Goal: Transaction & Acquisition: Purchase product/service

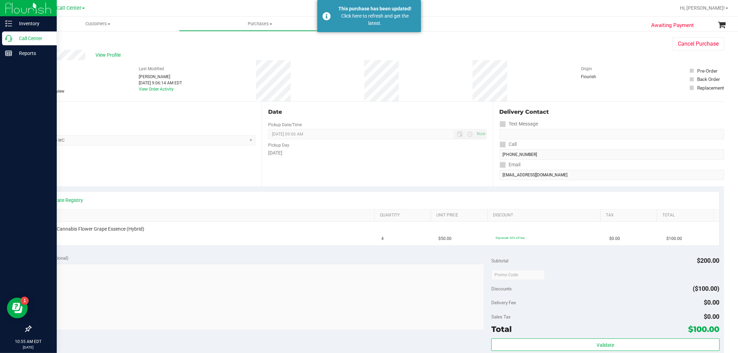
click at [9, 39] on icon at bounding box center [8, 38] width 7 height 7
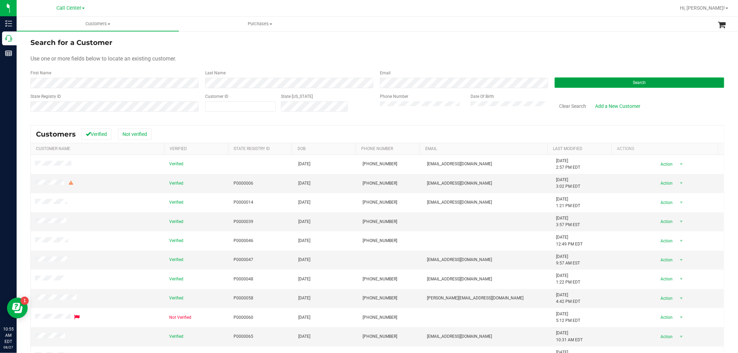
click at [586, 77] on button "Search" at bounding box center [640, 82] width 170 height 10
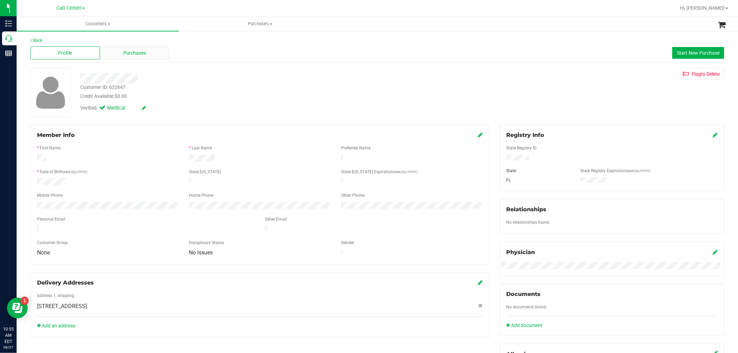
click at [150, 51] on div "Purchases" at bounding box center [135, 52] width 70 height 13
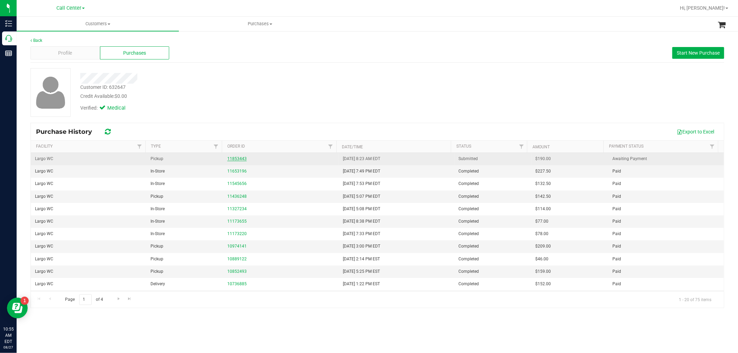
click at [236, 156] on link "11853443" at bounding box center [236, 158] width 19 height 5
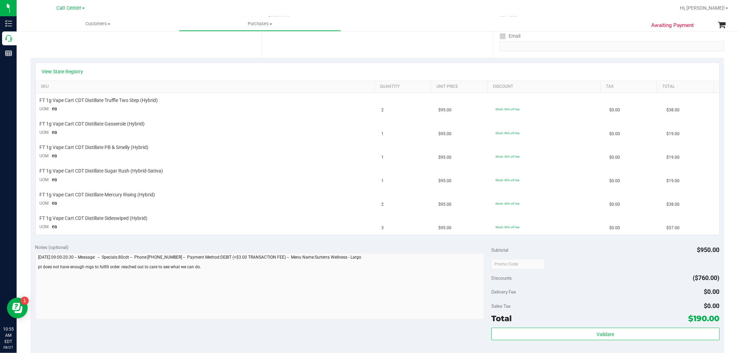
scroll to position [115, 0]
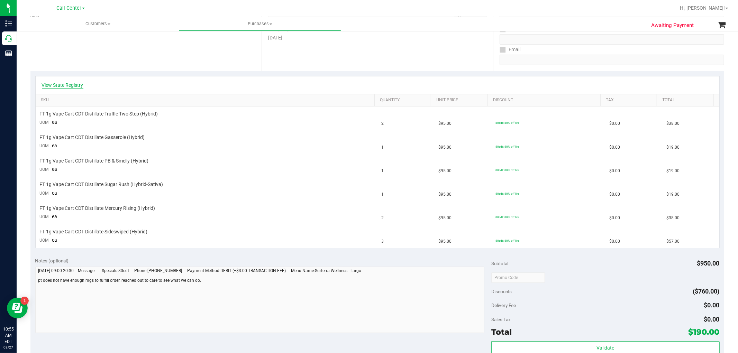
click at [76, 85] on link "View State Registry" at bounding box center [63, 85] width 42 height 7
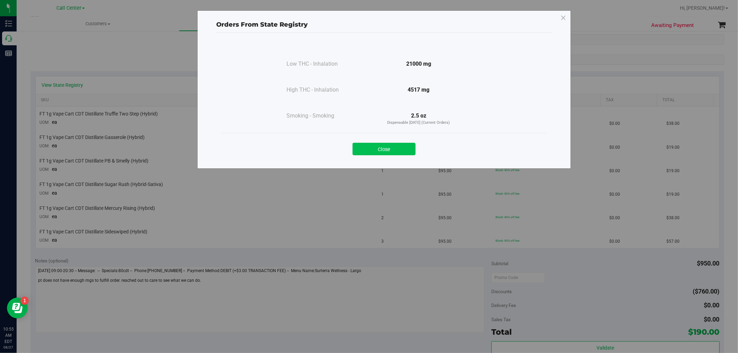
click at [386, 151] on button "Close" at bounding box center [384, 149] width 63 height 12
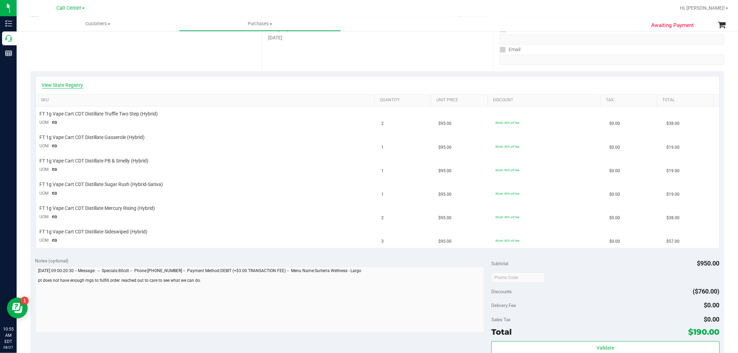
click at [73, 84] on link "View State Registry" at bounding box center [63, 85] width 42 height 7
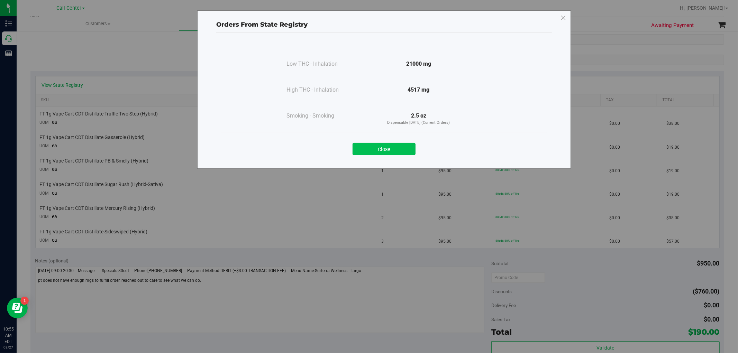
click at [379, 152] on button "Close" at bounding box center [384, 149] width 63 height 12
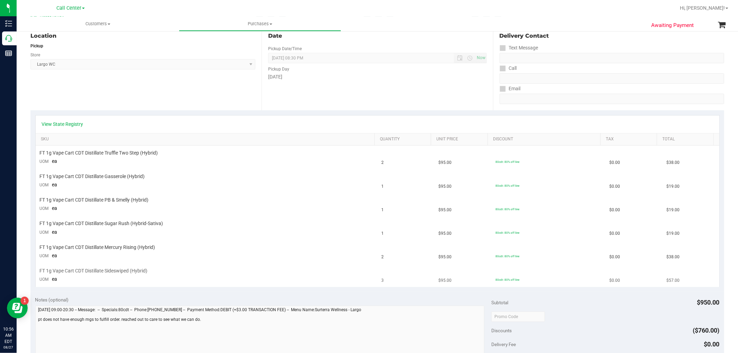
scroll to position [77, 0]
drag, startPoint x: 163, startPoint y: 222, endPoint x: 105, endPoint y: 223, distance: 58.1
click at [105, 223] on div "FT 1g Vape Cart CDT Distillate Sugar Rush (Hybrid-Sativa)" at bounding box center [207, 223] width 334 height 7
drag, startPoint x: 72, startPoint y: 271, endPoint x: 151, endPoint y: 267, distance: 79.0
click at [151, 267] on td "FT 1g Vape Cart CDT Distillate Sideswiped (Hybrid) UOM ea" at bounding box center [207, 274] width 342 height 23
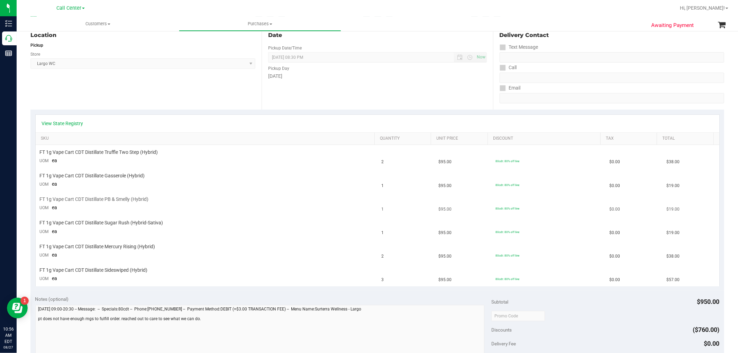
click at [140, 201] on span "FT 1g Vape Cart CDT Distillate PB & Smelly (Hybrid)" at bounding box center [94, 199] width 109 height 7
drag, startPoint x: 105, startPoint y: 199, endPoint x: 180, endPoint y: 201, distance: 75.1
click at [180, 201] on div "FT 1g Vape Cart CDT Distillate PB & Smelly (Hybrid)" at bounding box center [207, 199] width 334 height 7
drag, startPoint x: 101, startPoint y: 153, endPoint x: 157, endPoint y: 154, distance: 55.7
click at [157, 154] on span "FT 1g Vape Cart CDT Distillate Truffle Two Step (Hybrid)" at bounding box center [99, 152] width 118 height 7
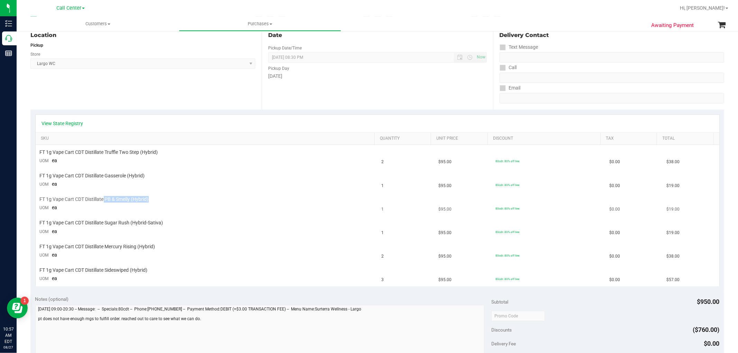
drag, startPoint x: 104, startPoint y: 201, endPoint x: 153, endPoint y: 199, distance: 49.2
click at [153, 199] on div "FT 1g Vape Cart CDT Distillate PB & Smelly (Hybrid)" at bounding box center [207, 199] width 334 height 7
drag, startPoint x: 105, startPoint y: 223, endPoint x: 185, endPoint y: 226, distance: 79.6
click at [185, 226] on div "FT 1g Vape Cart CDT Distillate Sugar Rush (Hybrid-Sativa)" at bounding box center [207, 223] width 334 height 7
click at [147, 229] on td "FT 1g Vape Cart CDT Distillate Sugar Rush (Hybrid-Sativa) UOM ea" at bounding box center [207, 228] width 342 height 24
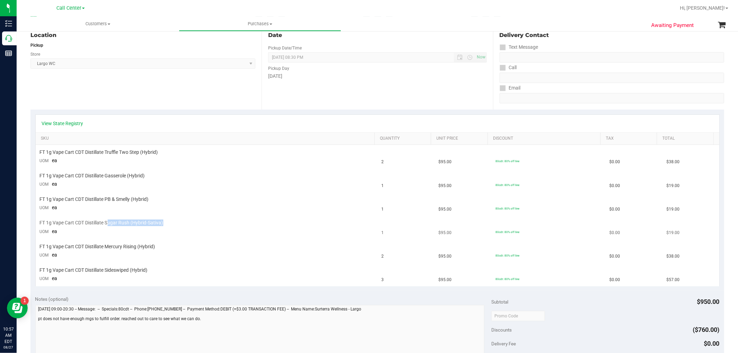
drag, startPoint x: 171, startPoint y: 220, endPoint x: 108, endPoint y: 224, distance: 63.4
click at [108, 224] on td "FT 1g Vape Cart CDT Distillate Sugar Rush (Hybrid-Sativa) UOM ea" at bounding box center [207, 228] width 342 height 24
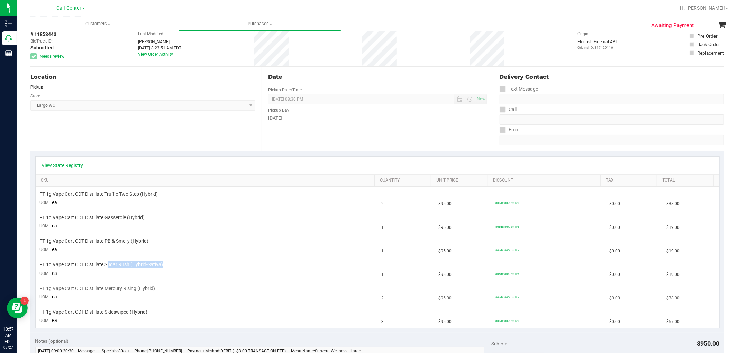
scroll to position [0, 0]
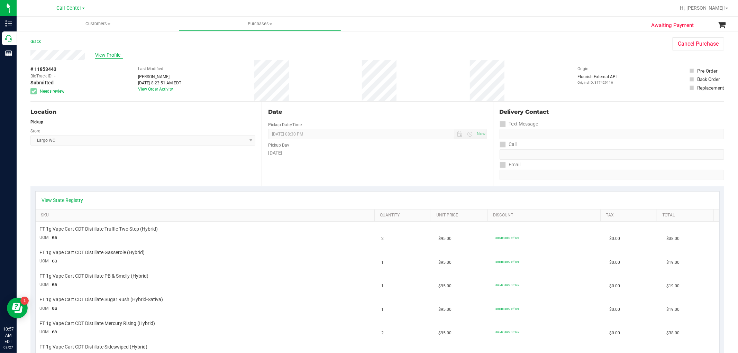
click at [108, 57] on span "View Profile" at bounding box center [109, 55] width 28 height 7
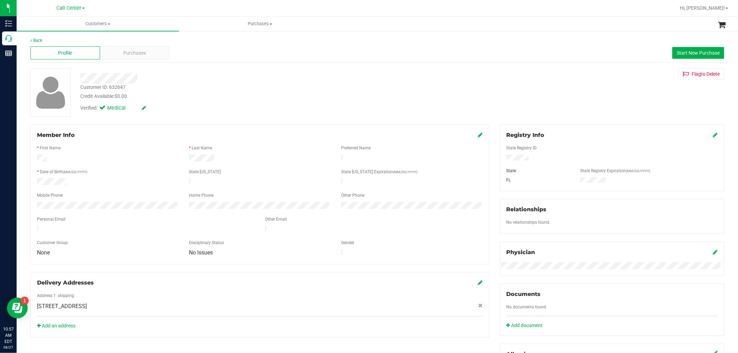
click at [119, 86] on div "Customer ID: 632647" at bounding box center [102, 87] width 45 height 7
copy div "632647"
click at [136, 57] on div "Purchases" at bounding box center [135, 52] width 70 height 13
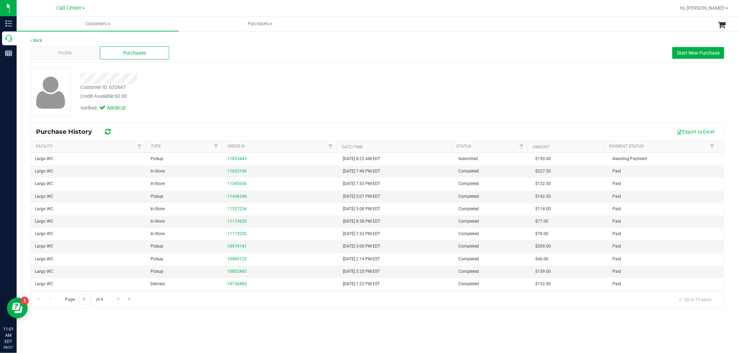
click at [119, 88] on div "Customer ID: 632647" at bounding box center [102, 87] width 45 height 7
copy div "632647"
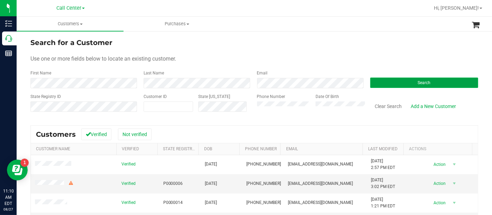
click at [385, 79] on button "Search" at bounding box center [424, 82] width 108 height 10
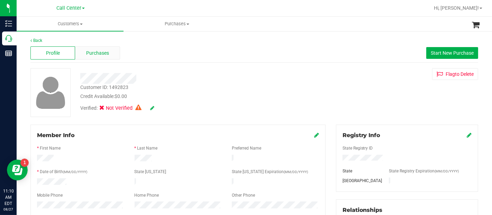
click at [101, 50] on span "Purchases" at bounding box center [97, 52] width 23 height 7
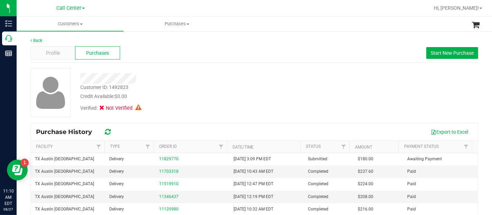
scroll to position [38, 0]
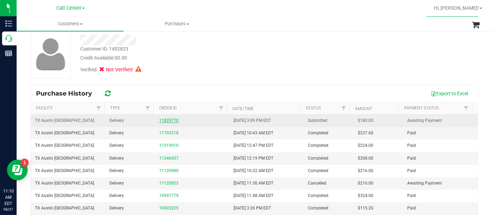
click at [165, 118] on link "11829770" at bounding box center [168, 120] width 19 height 5
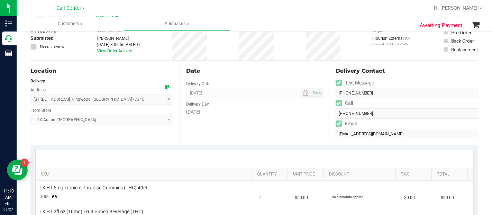
click at [166, 88] on icon at bounding box center [167, 87] width 5 height 5
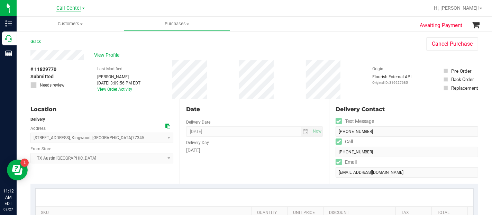
click at [79, 8] on span "Call Center" at bounding box center [68, 8] width 25 height 6
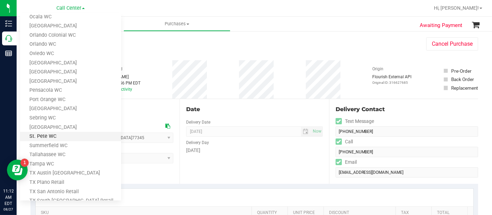
scroll to position [294, 0]
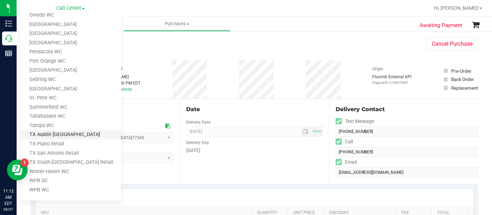
click at [85, 137] on link "TX Austin [GEOGRAPHIC_DATA]" at bounding box center [70, 134] width 101 height 9
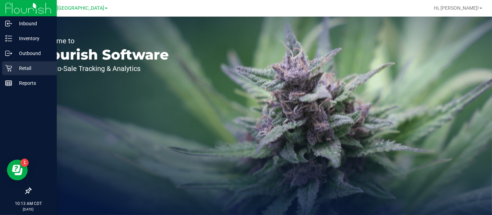
click at [10, 70] on icon at bounding box center [8, 68] width 7 height 7
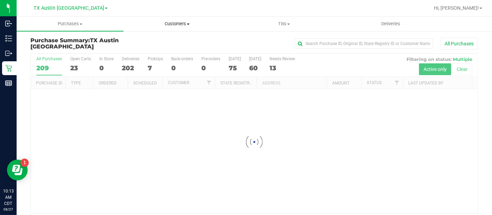
click at [183, 26] on span "Customers" at bounding box center [177, 24] width 106 height 6
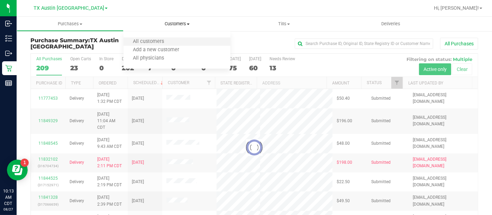
click at [177, 41] on li "All customers" at bounding box center [177, 42] width 107 height 8
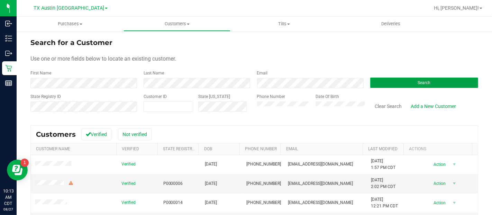
click at [418, 82] on span "Search" at bounding box center [424, 82] width 13 height 5
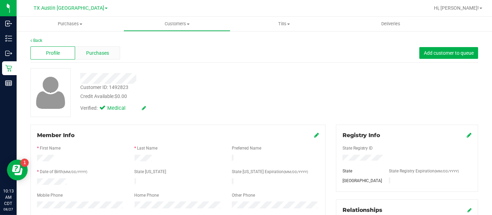
click at [108, 53] on span "Purchases" at bounding box center [97, 52] width 23 height 7
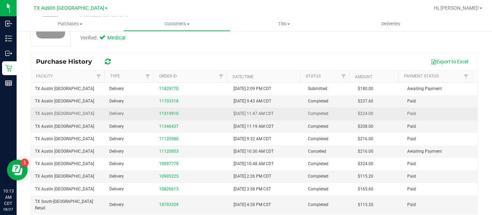
scroll to position [77, 0]
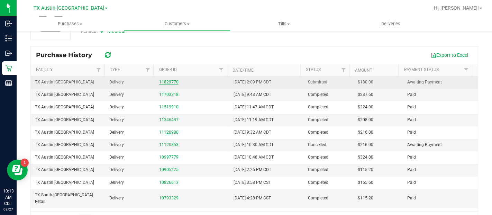
click at [166, 80] on link "11829770" at bounding box center [168, 82] width 19 height 5
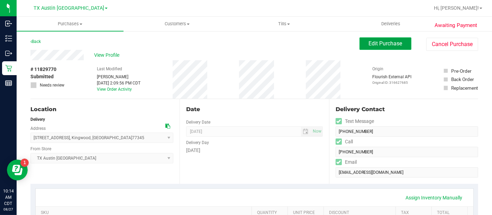
click at [380, 48] on button "Edit Purchase" at bounding box center [385, 43] width 52 height 12
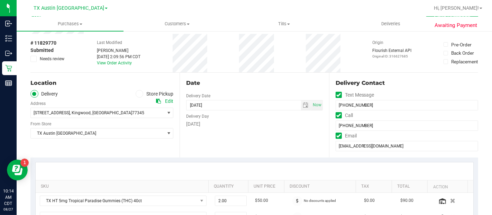
scroll to position [38, 0]
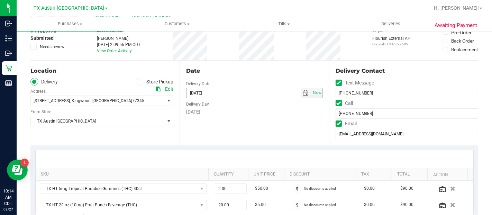
click at [304, 89] on span "select" at bounding box center [306, 93] width 10 height 10
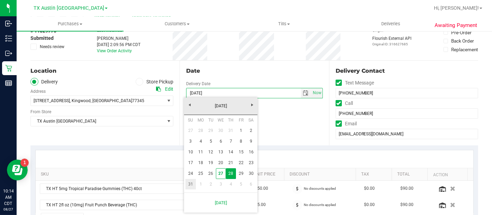
click at [193, 184] on link "31" at bounding box center [190, 184] width 10 height 11
type input "08/31/2025"
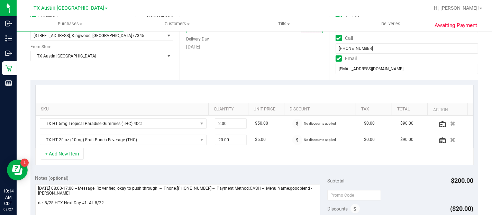
scroll to position [115, 0]
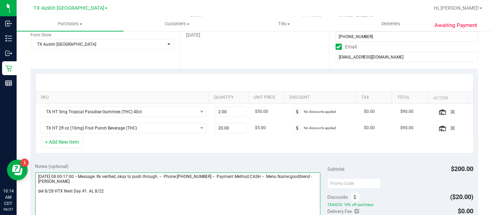
click at [108, 188] on textarea at bounding box center [177, 205] width 285 height 66
click at [92, 200] on textarea at bounding box center [177, 205] width 285 height 66
click at [67, 199] on textarea at bounding box center [177, 205] width 285 height 66
click at [118, 196] on textarea at bounding box center [177, 205] width 285 height 66
click at [107, 199] on textarea at bounding box center [177, 205] width 285 height 66
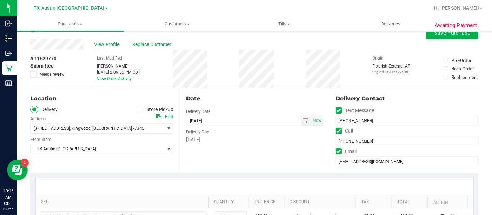
scroll to position [0, 0]
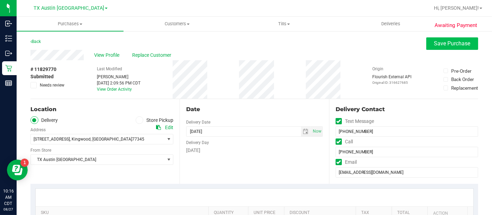
type textarea "Thursday 08/28/2025 08:00-17:00 -- Message: Rx verified, okay to push through. …"
click at [459, 46] on span "Save Purchase" at bounding box center [452, 43] width 36 height 7
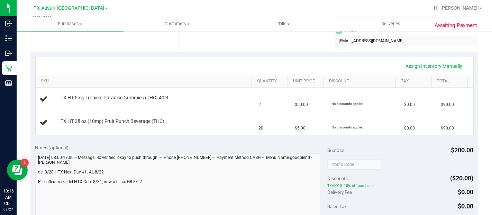
scroll to position [154, 0]
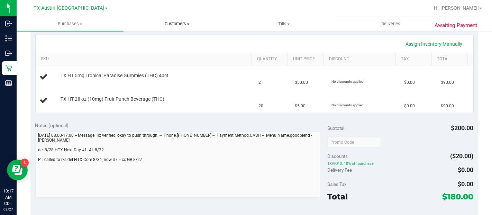
click at [171, 24] on span "Customers" at bounding box center [177, 24] width 106 height 6
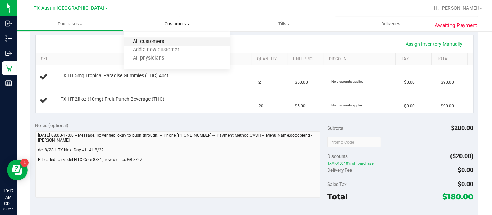
click at [172, 42] on span "All customers" at bounding box center [149, 42] width 50 height 6
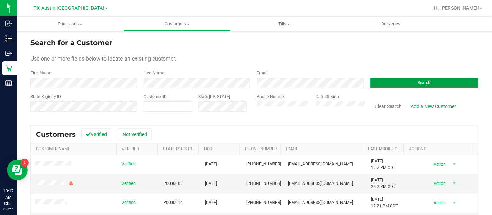
click at [397, 83] on button "Search" at bounding box center [424, 82] width 108 height 10
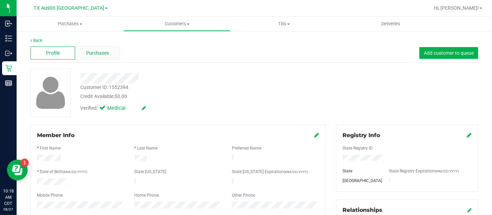
click at [113, 51] on div "Purchases" at bounding box center [97, 52] width 45 height 13
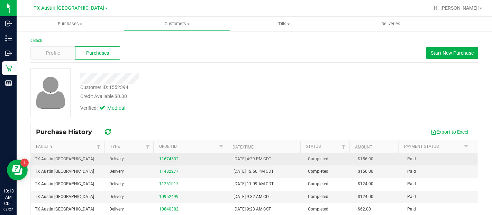
click at [172, 159] on link "11674532" at bounding box center [168, 158] width 19 height 5
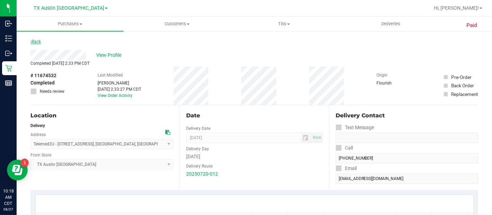
click at [39, 40] on link "Back" at bounding box center [35, 41] width 10 height 5
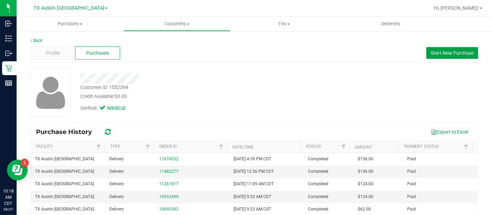
click at [450, 50] on span "Start New Purchase" at bounding box center [452, 53] width 43 height 6
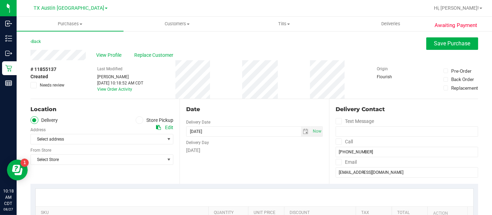
click at [142, 119] on label "Store Pickup" at bounding box center [155, 120] width 38 height 8
click at [0, 0] on input "Store Pickup" at bounding box center [0, 0] width 0 height 0
click at [31, 119] on span at bounding box center [34, 120] width 8 height 8
click at [0, 0] on input "Delivery" at bounding box center [0, 0] width 0 height 0
click at [69, 156] on span "Select Store" at bounding box center [98, 160] width 134 height 10
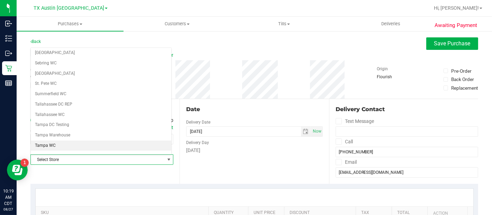
scroll to position [461, 0]
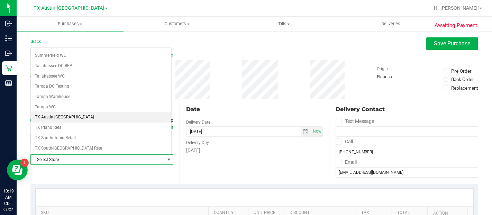
click at [99, 112] on li "TX Austin [GEOGRAPHIC_DATA]" at bounding box center [101, 117] width 140 height 10
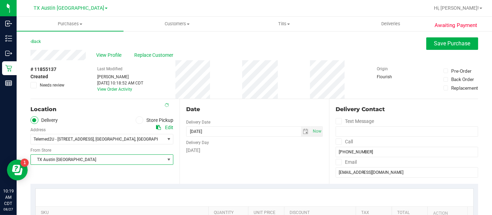
click at [218, 164] on div "Date Delivery Date 08/27/2025 Now 08/27/2025 10:18 AM Now Delivery Day Wednesday" at bounding box center [254, 141] width 149 height 85
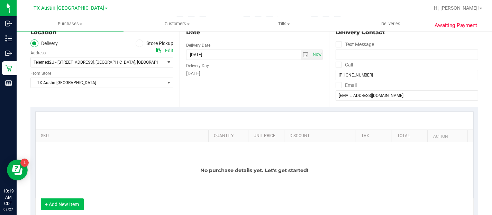
click at [63, 199] on button "+ Add New Item" at bounding box center [62, 204] width 43 height 12
click at [55, 207] on button "+ Add New Item" at bounding box center [62, 204] width 43 height 12
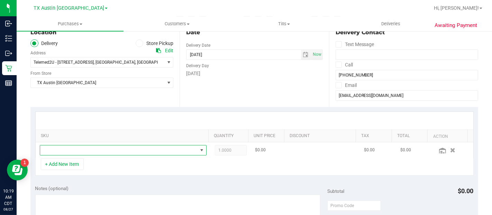
click at [103, 148] on span "NO DATA FOUND" at bounding box center [118, 150] width 157 height 10
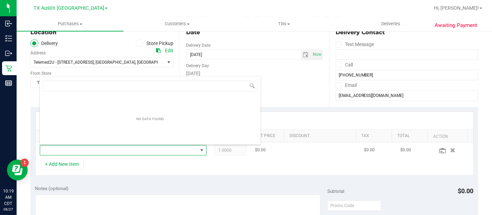
scroll to position [10, 159]
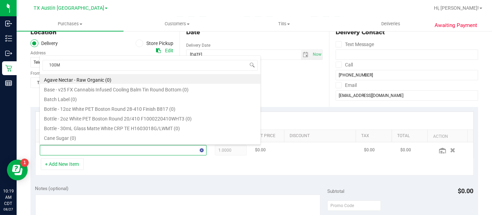
type input "100MG"
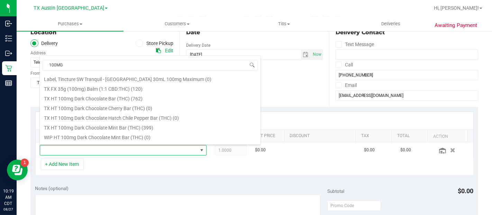
scroll to position [154, 0]
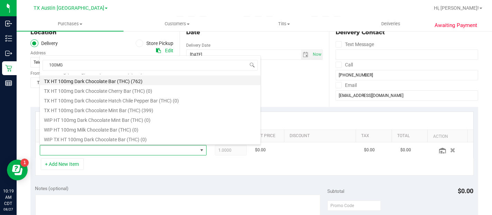
click at [135, 80] on li "TX HT 100mg Dark Chocolate Bar (THC) (762)" at bounding box center [150, 80] width 221 height 10
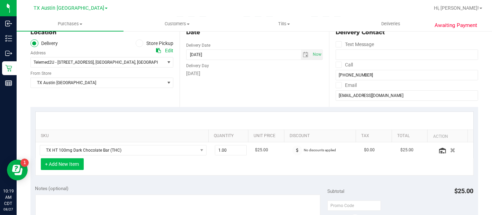
click at [57, 164] on button "+ Add New Item" at bounding box center [62, 164] width 43 height 12
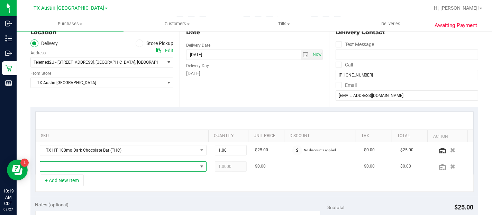
click at [56, 167] on span "NO DATA FOUND" at bounding box center [118, 167] width 157 height 10
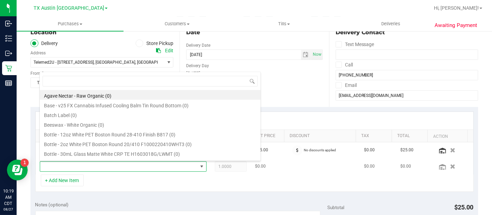
scroll to position [10, 159]
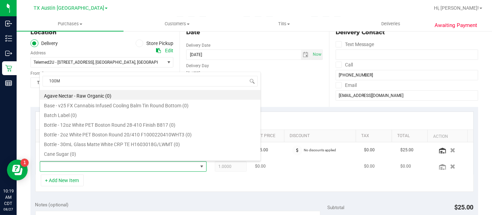
type input "100MG"
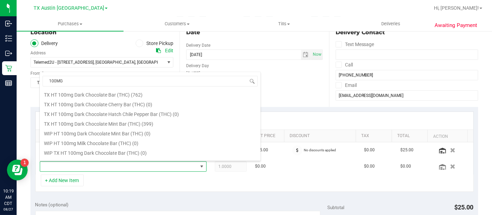
scroll to position [144, 0]
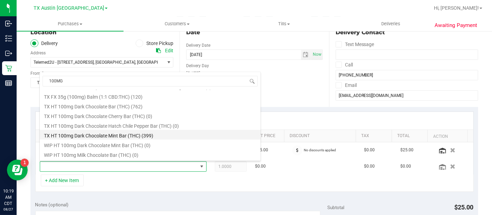
click at [192, 135] on li "TX HT 100mg Dark Chocolate Mint Bar (THC) (399)" at bounding box center [150, 135] width 221 height 10
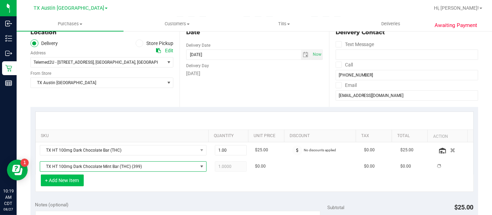
click at [67, 184] on button "+ Add New Item" at bounding box center [62, 180] width 43 height 12
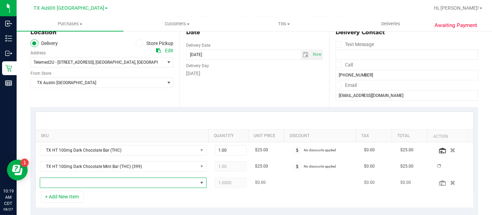
click at [76, 180] on span "NO DATA FOUND" at bounding box center [118, 183] width 157 height 10
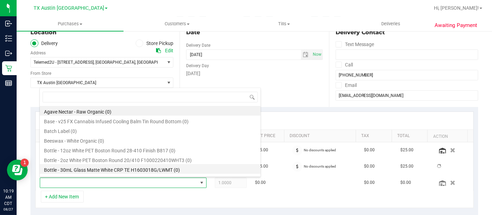
scroll to position [10, 159]
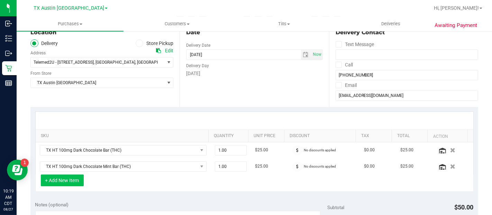
click at [69, 181] on button "+ Add New Item" at bounding box center [62, 180] width 43 height 12
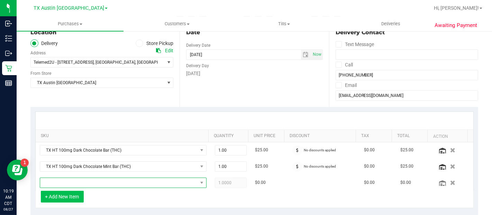
click at [69, 181] on span "NO DATA FOUND" at bounding box center [118, 183] width 157 height 10
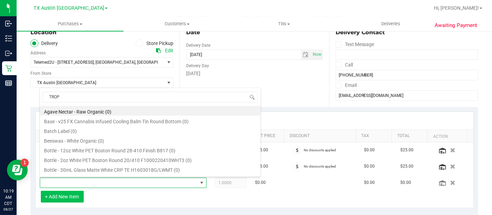
type input "TROPI"
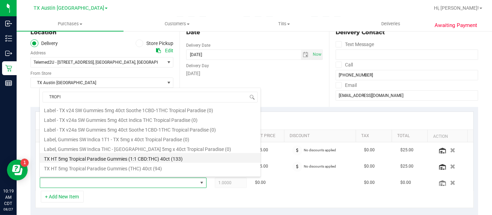
scroll to position [77, 0]
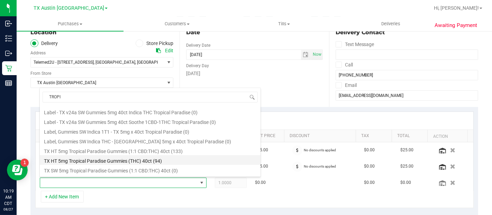
click at [159, 161] on li "TX HT 5mg Tropical Paradise Gummies (THC) 40ct (94)" at bounding box center [150, 160] width 221 height 10
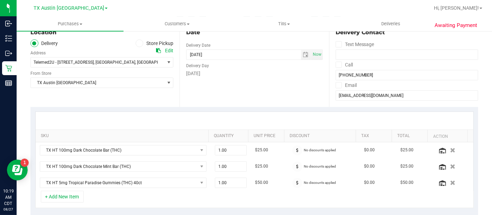
click at [271, 100] on div "Date Delivery Date 08/27/2025 Now 08/27/2025 08:00 AM Now Delivery Day Wednesday" at bounding box center [254, 64] width 149 height 85
click at [303, 54] on span "select" at bounding box center [306, 55] width 6 height 6
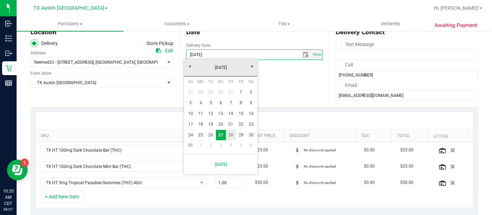
click at [232, 136] on link "28" at bounding box center [231, 135] width 10 height 11
type input "08/28/2025"
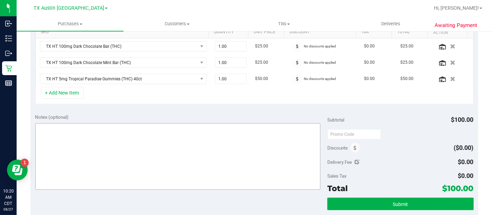
scroll to position [192, 0]
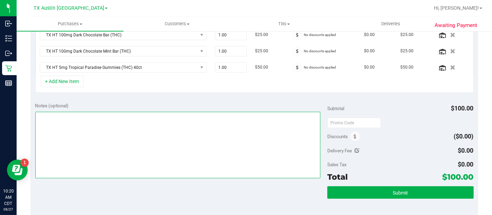
click at [236, 130] on textarea at bounding box center [177, 145] width 285 height 66
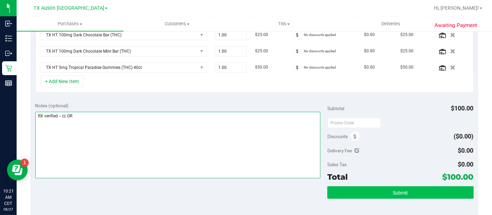
type textarea "RX verified -- cc GR"
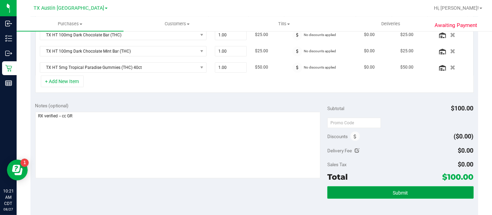
click at [398, 186] on button "Submit" at bounding box center [400, 192] width 146 height 12
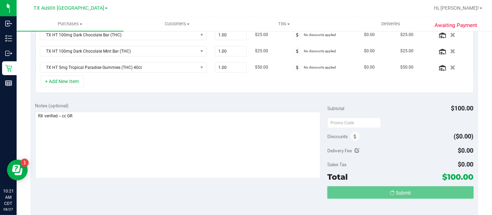
scroll to position [193, 0]
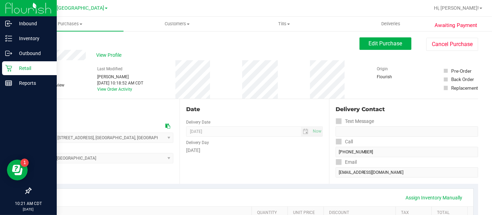
click at [7, 73] on div "Retail" at bounding box center [29, 68] width 55 height 14
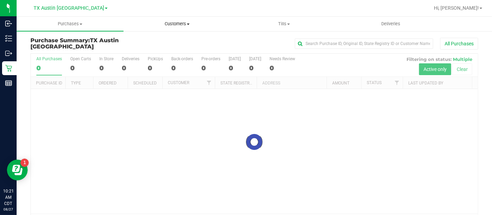
click at [173, 23] on span "Customers" at bounding box center [177, 24] width 106 height 6
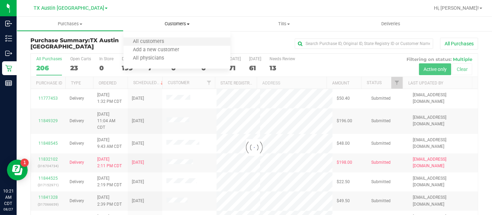
click at [169, 45] on li "All customers" at bounding box center [177, 42] width 107 height 8
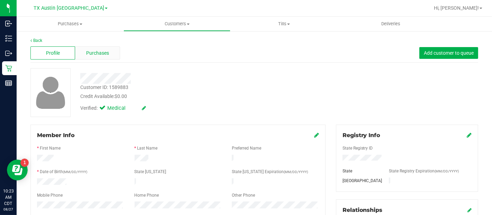
click at [104, 52] on span "Purchases" at bounding box center [97, 52] width 23 height 7
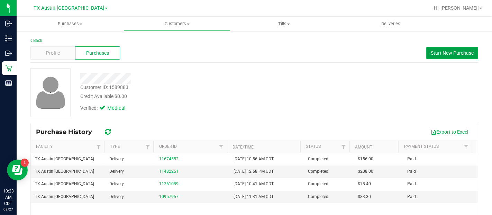
click at [431, 54] on span "Start New Purchase" at bounding box center [452, 53] width 43 height 6
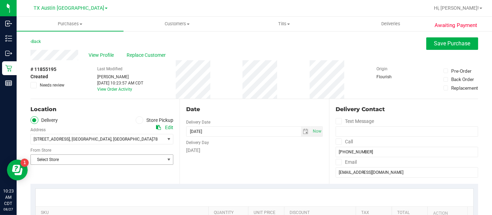
click at [146, 163] on span "Select Store" at bounding box center [98, 160] width 134 height 10
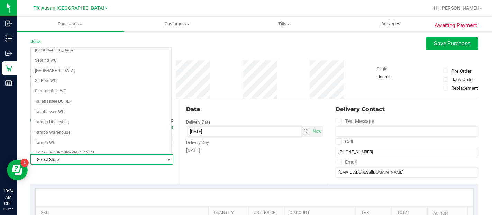
scroll to position [461, 0]
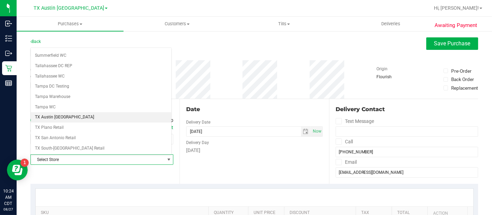
click at [129, 112] on li "TX Austin [GEOGRAPHIC_DATA]" at bounding box center [101, 117] width 140 height 10
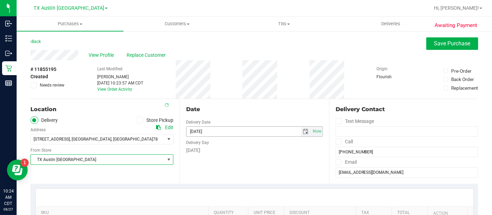
click at [303, 133] on span "select" at bounding box center [306, 132] width 6 height 6
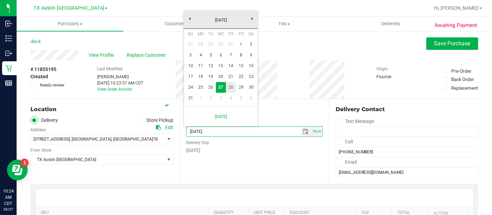
click at [234, 85] on link "28" at bounding box center [231, 87] width 10 height 11
type input "08/28/2025"
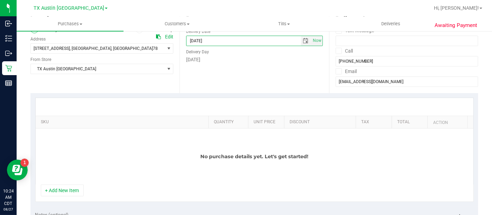
scroll to position [154, 0]
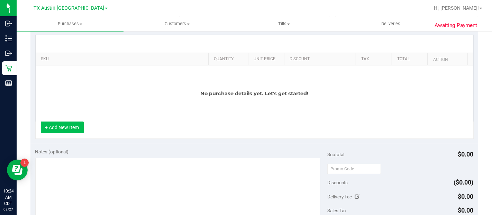
click at [76, 129] on button "+ Add New Item" at bounding box center [62, 127] width 43 height 12
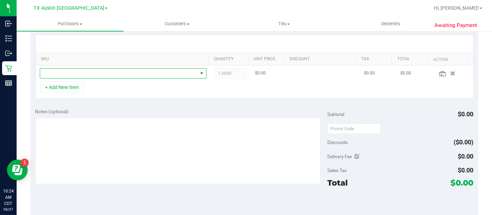
click at [104, 73] on span "NO DATA FOUND" at bounding box center [118, 74] width 157 height 10
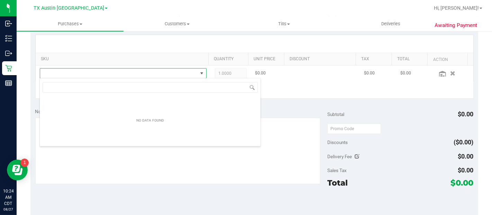
scroll to position [10, 162]
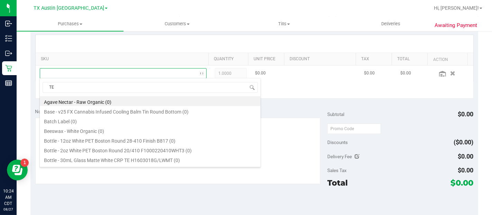
type input "TEX"
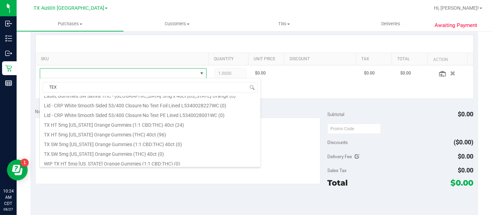
scroll to position [115, 0]
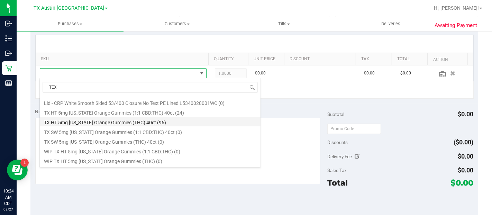
click at [157, 121] on li "TX HT 5mg Texas Orange Gummies (THC) 40ct (96)" at bounding box center [150, 122] width 221 height 10
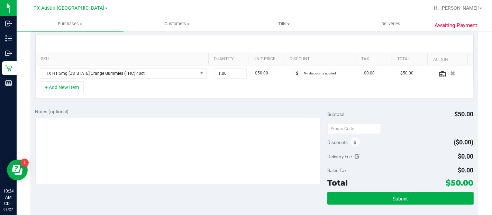
click at [204, 99] on div "SKU Quantity Unit Price Discount Tax Total Action TX HT 5mg Texas Orange Gummie…" at bounding box center [254, 66] width 448 height 73
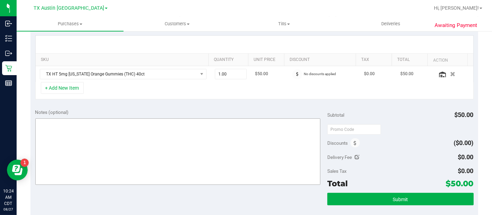
scroll to position [154, 0]
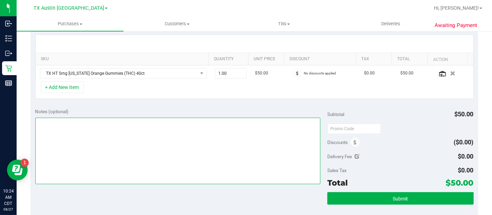
click at [189, 149] on textarea at bounding box center [177, 151] width 285 height 66
type textarea "RX verified -- cc GR"
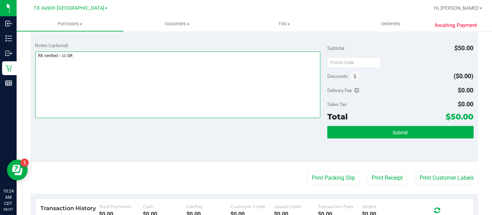
scroll to position [230, 0]
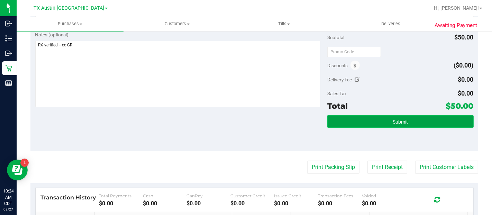
click at [390, 116] on button "Submit" at bounding box center [400, 121] width 146 height 12
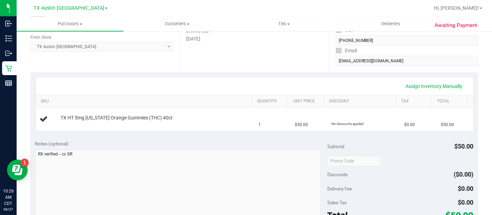
scroll to position [192, 0]
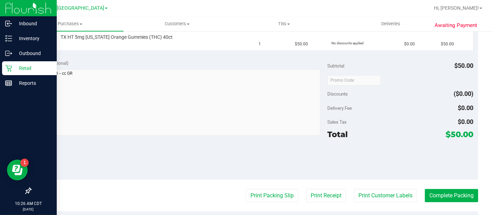
click at [4, 66] on div "Retail" at bounding box center [29, 68] width 55 height 14
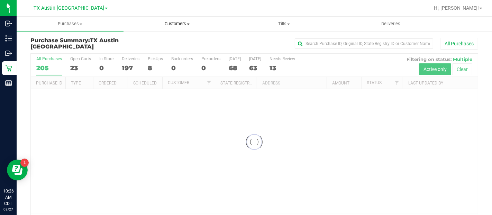
click at [184, 24] on span "Customers" at bounding box center [177, 24] width 106 height 6
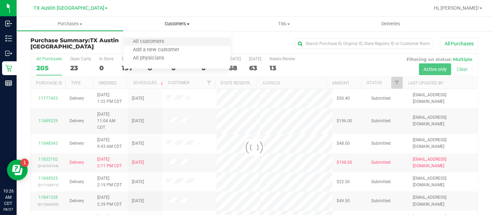
click at [176, 43] on li "All customers" at bounding box center [177, 42] width 107 height 8
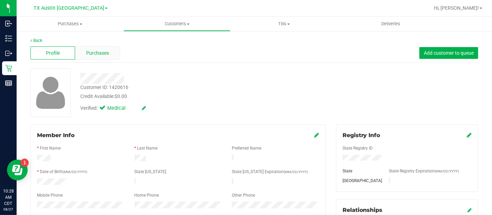
click at [97, 49] on span "Purchases" at bounding box center [97, 52] width 23 height 7
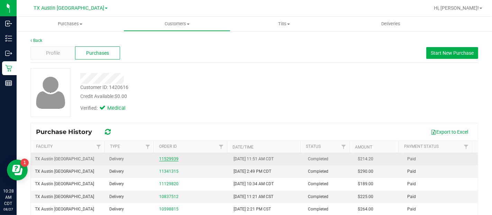
click at [163, 160] on link "11529939" at bounding box center [168, 158] width 19 height 5
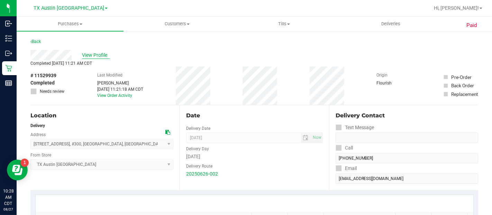
click at [99, 56] on span "View Profile" at bounding box center [96, 55] width 28 height 7
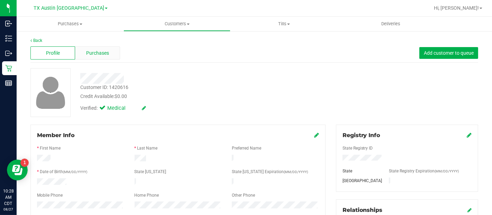
click at [85, 53] on div "Purchases" at bounding box center [97, 52] width 45 height 13
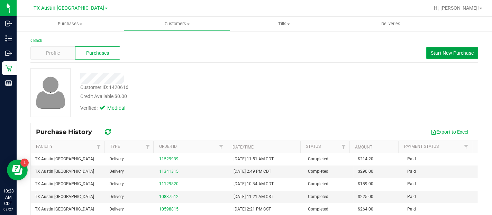
click at [448, 49] on button "Start New Purchase" at bounding box center [452, 53] width 52 height 12
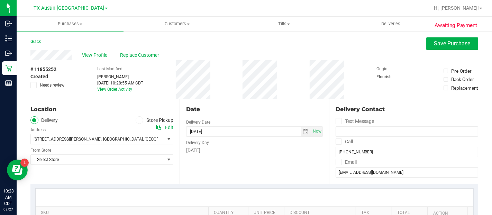
click at [124, 145] on div "Select Store Select Store [PERSON_NAME][GEOGRAPHIC_DATA] [GEOGRAPHIC_DATA][PERS…" at bounding box center [101, 154] width 143 height 20
click at [127, 138] on span "8403 Andrews Ln , Austin , TX 78759" at bounding box center [94, 139] width 127 height 10
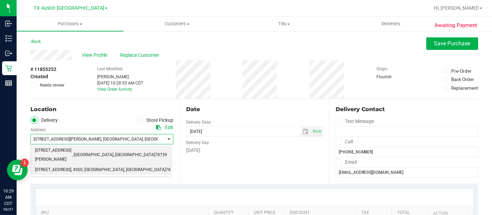
click at [166, 165] on span "78758" at bounding box center [172, 169] width 12 height 9
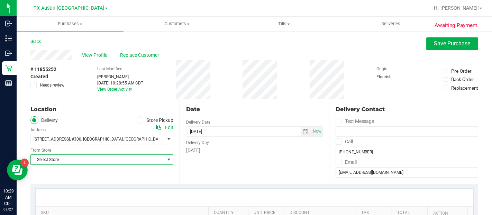
click at [107, 161] on span "Select Store" at bounding box center [98, 160] width 134 height 10
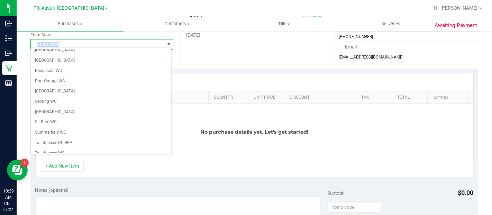
scroll to position [461, 0]
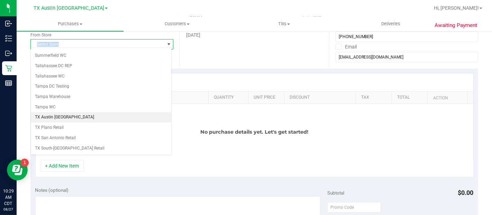
click at [83, 112] on li "TX Austin [GEOGRAPHIC_DATA]" at bounding box center [101, 117] width 140 height 10
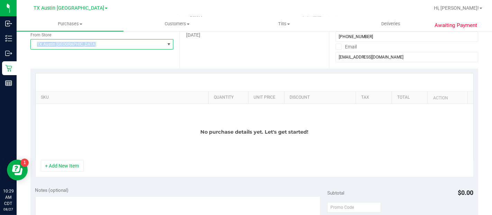
scroll to position [0, 0]
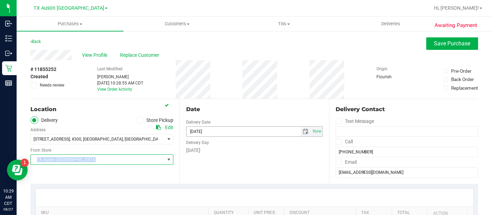
click at [303, 133] on span "select" at bounding box center [306, 132] width 6 height 6
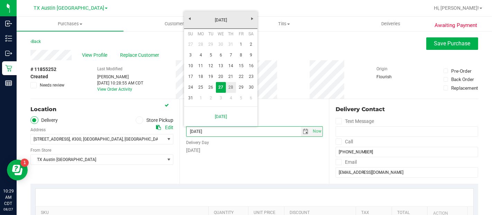
click at [235, 89] on link "28" at bounding box center [231, 87] width 10 height 11
type input "08/28/2025"
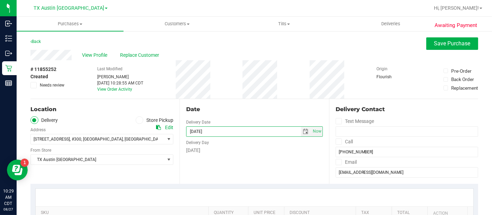
click at [235, 161] on div "Date Delivery Date 08/28/2025 Now 08/28/2025 10:28 AM Now Delivery Day Thursday" at bounding box center [254, 141] width 149 height 85
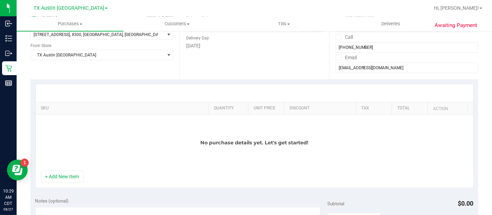
scroll to position [115, 0]
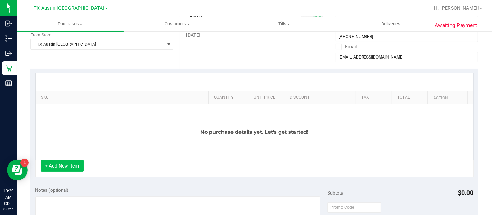
click at [77, 165] on button "+ Add New Item" at bounding box center [62, 166] width 43 height 12
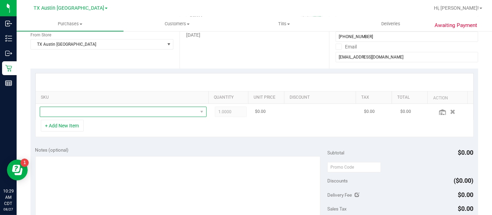
click at [93, 110] on span "NO DATA FOUND" at bounding box center [118, 112] width 157 height 10
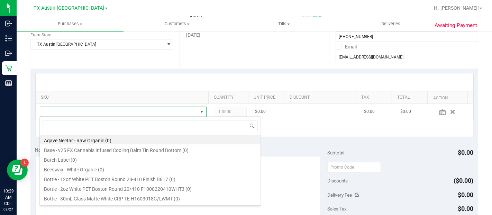
scroll to position [10, 159]
type input "water"
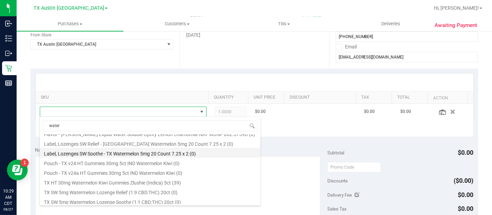
scroll to position [115, 0]
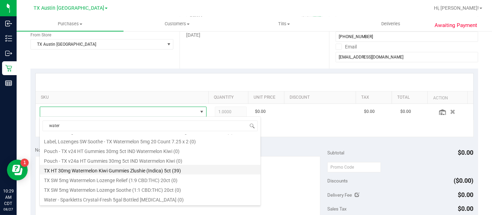
click at [167, 171] on li "TX HT 30mg Watermelon Kiwi Gummies Zlushie (Indica) 5ct (39)" at bounding box center [150, 170] width 221 height 10
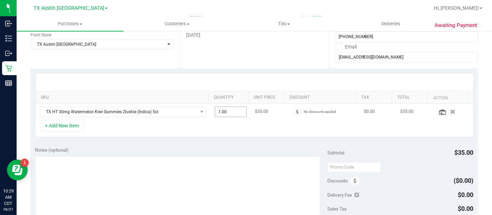
click at [226, 110] on span "1.00 1" at bounding box center [231, 112] width 32 height 10
click at [226, 110] on input "1" at bounding box center [230, 112] width 31 height 10
type input "4"
type input "4.00"
click at [70, 127] on button "+ Add New Item" at bounding box center [62, 126] width 43 height 12
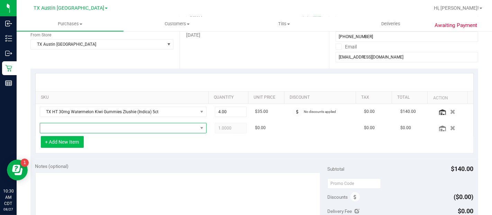
click at [70, 127] on span "NO DATA FOUND" at bounding box center [118, 128] width 157 height 10
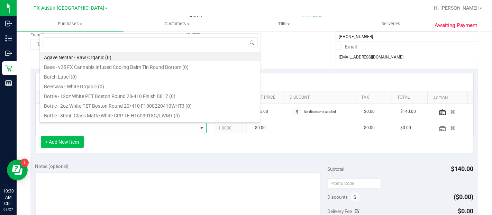
scroll to position [10, 159]
type input "blue"
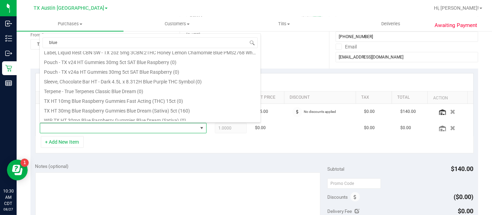
scroll to position [86, 0]
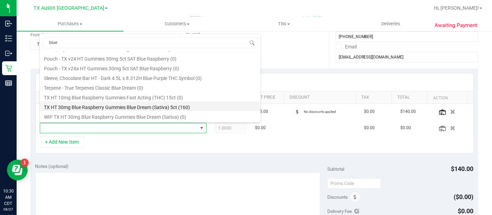
click at [174, 108] on li "TX HT 30mg Blue Raspberry Gummies Blue Dream (Sativa) 5ct (160)" at bounding box center [150, 106] width 221 height 10
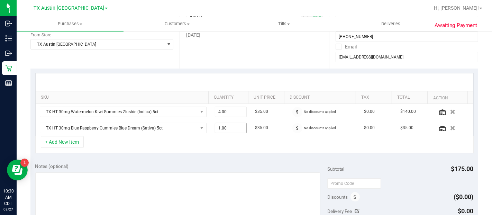
click at [225, 128] on span "1.00 1" at bounding box center [231, 128] width 32 height 10
click at [225, 128] on input "1" at bounding box center [230, 128] width 31 height 10
type input "4"
type input "4.00"
click at [62, 144] on button "+ Add New Item" at bounding box center [62, 142] width 43 height 12
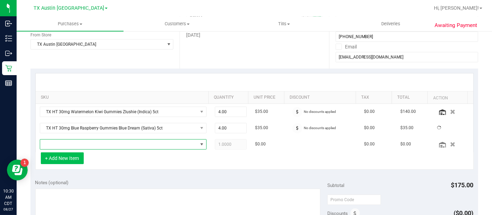
click at [62, 144] on span "NO DATA FOUND" at bounding box center [118, 144] width 157 height 10
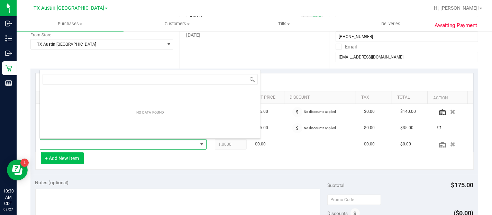
scroll to position [10, 159]
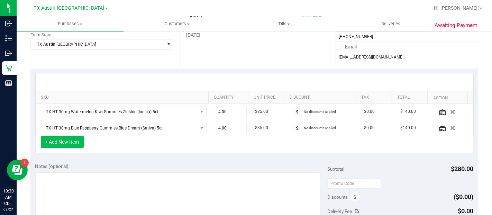
click at [62, 144] on button "+ Add New Item" at bounding box center [62, 142] width 43 height 12
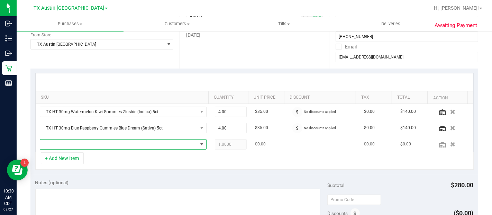
click at [63, 142] on span "NO DATA FOUND" at bounding box center [118, 144] width 157 height 10
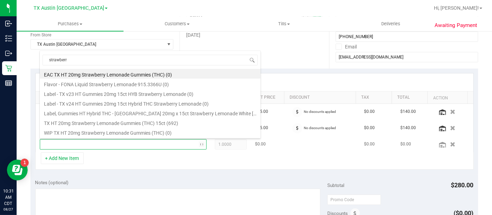
type input "strawberry"
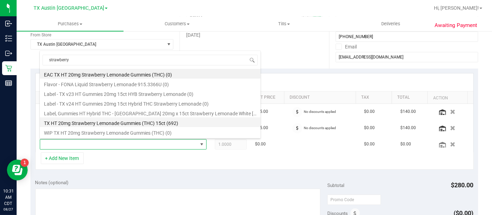
click at [115, 123] on li "TX HT 20mg Strawberry Lemonade Gummies (THC) 15ct (692)" at bounding box center [150, 122] width 221 height 10
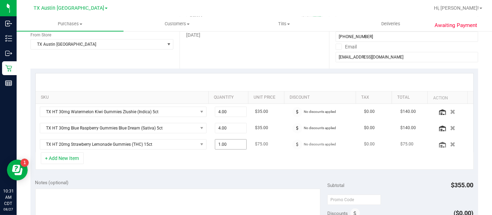
click at [223, 143] on span "1.00 1" at bounding box center [231, 144] width 32 height 10
click at [223, 143] on input "1" at bounding box center [230, 144] width 31 height 10
type input "4"
type input "4.00"
click at [203, 155] on div "+ Add New Item" at bounding box center [254, 160] width 438 height 17
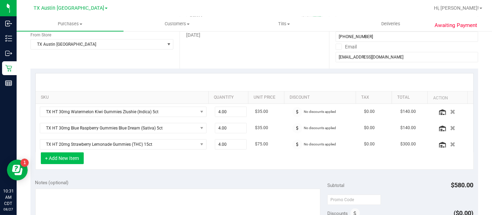
click at [60, 154] on button "+ Add New Item" at bounding box center [62, 158] width 43 height 12
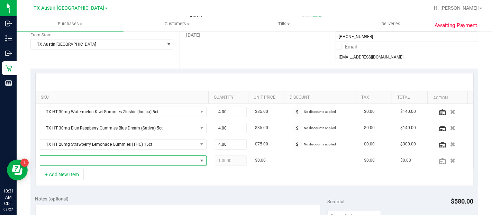
click at [66, 162] on span "NO DATA FOUND" at bounding box center [118, 161] width 157 height 10
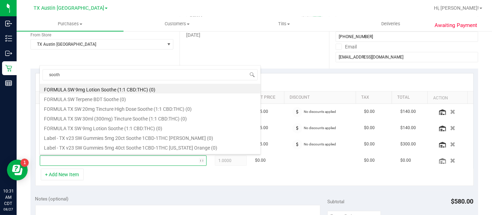
type input "soothe"
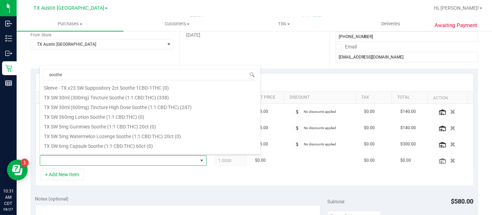
scroll to position [230, 0]
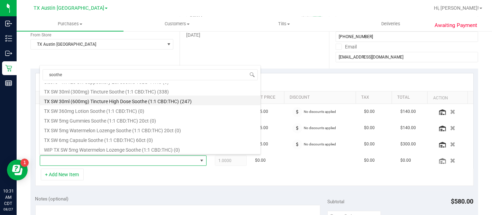
click at [172, 98] on li "TX SW 30ml (600mg) Tincture High Dose Soothe (1:1 CBD:THC) (247)" at bounding box center [150, 100] width 221 height 10
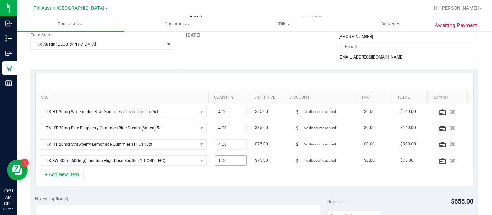
click at [218, 158] on span "1.00 1" at bounding box center [231, 160] width 32 height 10
click at [218, 158] on input "1" at bounding box center [230, 161] width 31 height 10
type input "2"
type input "2.00"
click at [185, 174] on div "+ Add New Item" at bounding box center [254, 176] width 438 height 17
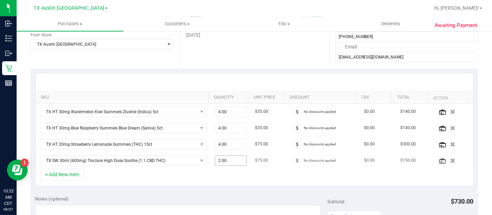
click at [226, 159] on span "2.00 2" at bounding box center [231, 160] width 32 height 10
click at [226, 159] on input "2" at bounding box center [230, 161] width 31 height 10
click at [224, 177] on div "+ Add New Item" at bounding box center [254, 176] width 438 height 17
click at [227, 168] on div "+ Add New Item" at bounding box center [254, 176] width 438 height 17
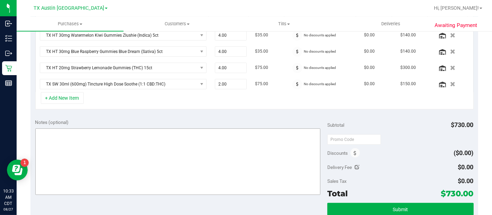
scroll to position [192, 0]
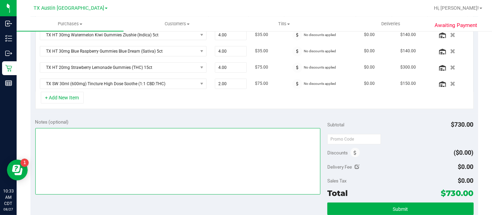
click at [224, 163] on textarea at bounding box center [177, 161] width 285 height 66
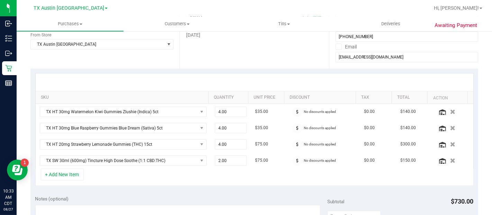
click at [241, 180] on div "+ Add New Item" at bounding box center [254, 176] width 438 height 17
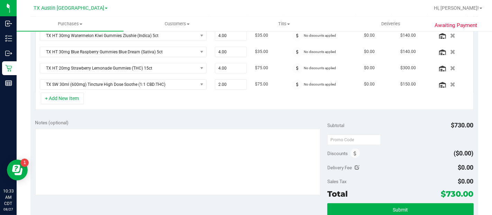
scroll to position [192, 0]
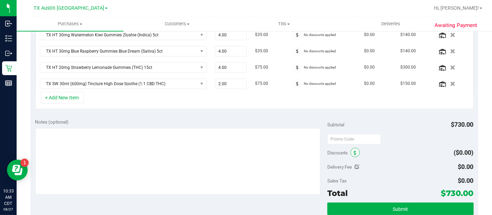
click at [354, 150] on icon at bounding box center [355, 152] width 3 height 5
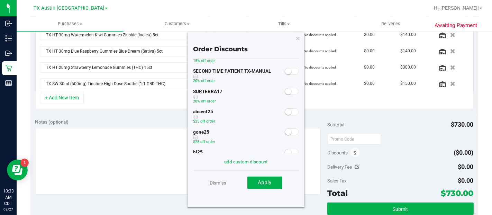
scroll to position [79, 0]
click at [298, 36] on icon "button" at bounding box center [297, 38] width 5 height 8
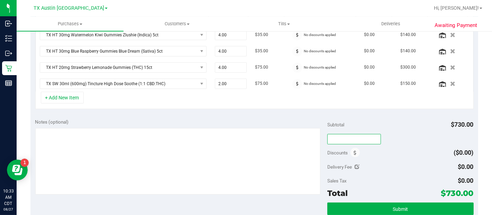
click at [343, 138] on input "text" at bounding box center [354, 139] width 54 height 10
type input "TXAIQ10"
click at [314, 124] on div "Notes (optional)" at bounding box center [181, 156] width 292 height 77
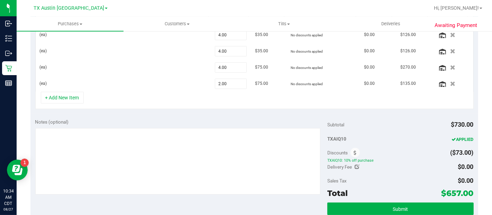
scroll to position [193, 0]
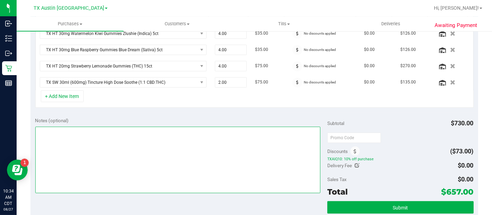
click at [210, 157] on textarea at bounding box center [177, 160] width 285 height 66
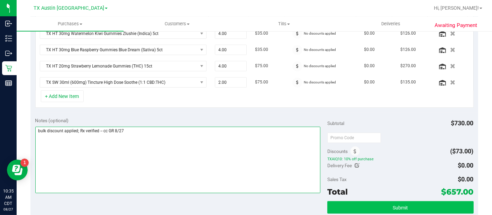
type textarea "bulk discount applied; Rx verified -- cc GR 8/27"
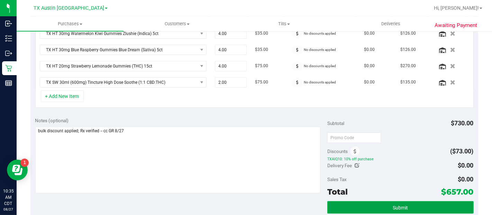
click at [402, 205] on span "Submit" at bounding box center [400, 208] width 15 height 6
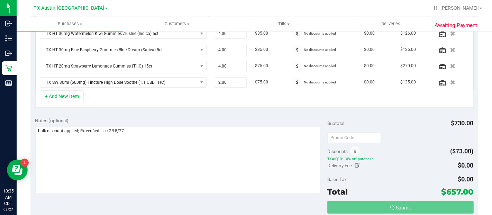
scroll to position [194, 0]
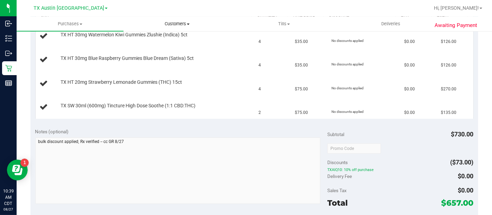
click at [169, 25] on span "Customers" at bounding box center [177, 24] width 106 height 6
click at [164, 42] on span "All customers" at bounding box center [149, 42] width 50 height 6
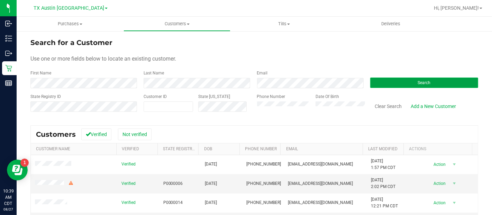
click at [387, 79] on button "Search" at bounding box center [424, 82] width 108 height 10
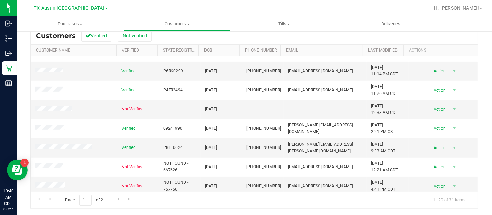
scroll to position [246, 0]
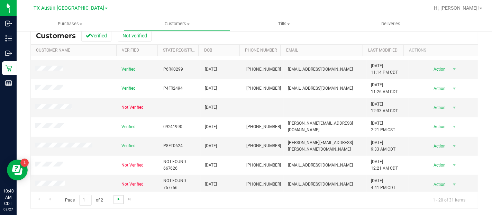
click at [118, 200] on span "Go to the next page" at bounding box center [119, 199] width 6 height 6
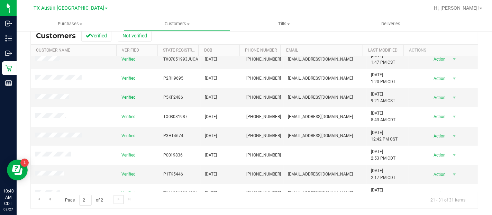
scroll to position [74, 0]
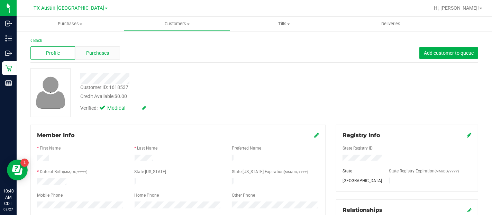
click at [101, 54] on span "Purchases" at bounding box center [97, 52] width 23 height 7
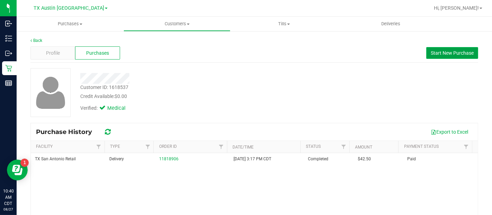
click at [456, 57] on button "Start New Purchase" at bounding box center [452, 53] width 52 height 12
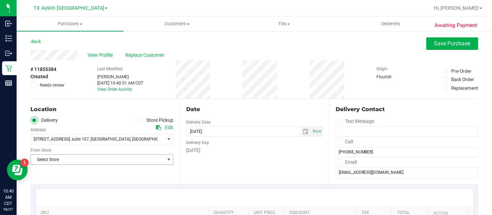
click at [134, 163] on span "Select Store" at bounding box center [98, 160] width 134 height 10
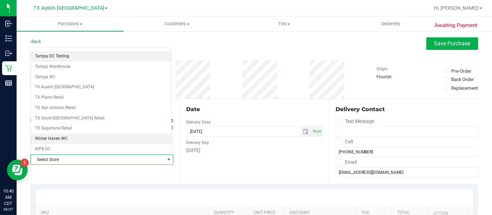
scroll to position [492, 0]
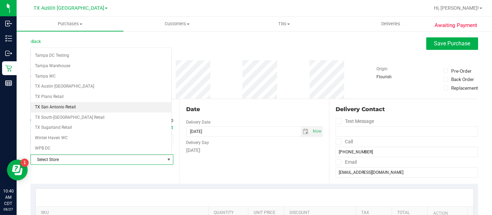
click at [80, 102] on li "TX San Antonio Retail" at bounding box center [101, 107] width 140 height 10
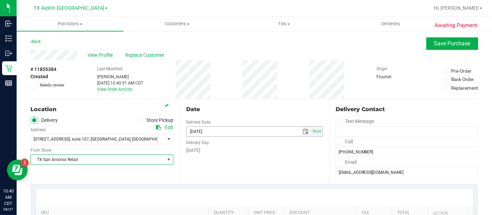
click at [303, 129] on span "select" at bounding box center [306, 132] width 6 height 6
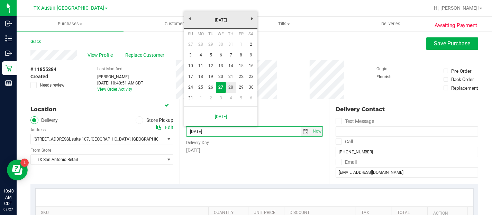
click at [231, 84] on link "28" at bounding box center [231, 87] width 10 height 11
type input "08/28/2025"
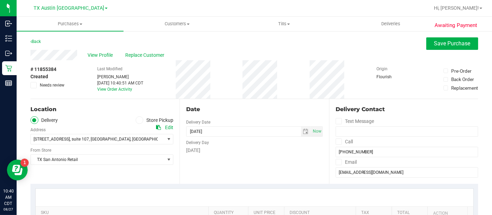
click at [238, 156] on div "Date Delivery Date 08/28/2025 Now 08/28/2025 10:40 AM Now Delivery Day Thursday" at bounding box center [254, 141] width 149 height 85
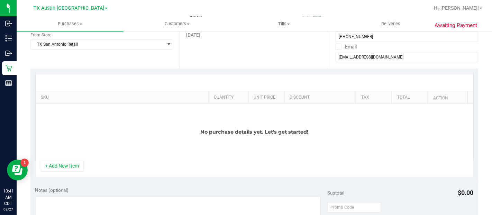
scroll to position [0, 0]
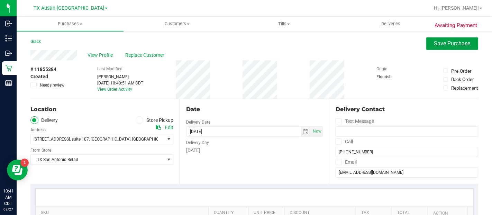
click at [437, 44] on span "Save Purchase" at bounding box center [452, 43] width 36 height 7
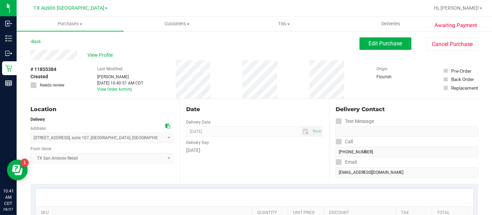
click at [108, 56] on span "View Profile" at bounding box center [102, 55] width 28 height 7
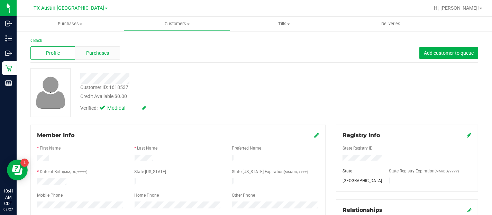
click at [107, 58] on div "Purchases" at bounding box center [97, 52] width 45 height 13
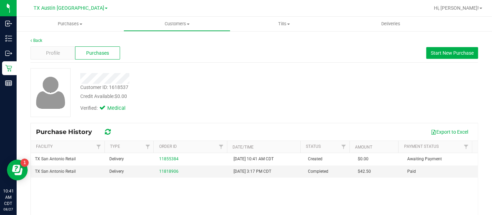
scroll to position [77, 0]
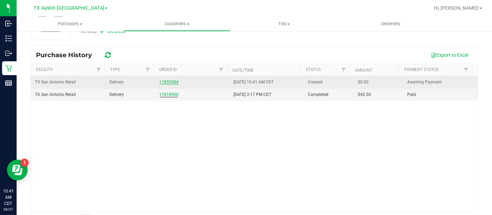
click at [169, 82] on link "11855384" at bounding box center [168, 82] width 19 height 5
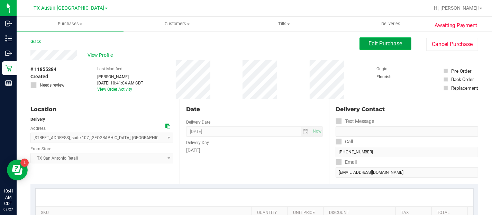
click at [373, 49] on button "Edit Purchase" at bounding box center [385, 43] width 52 height 12
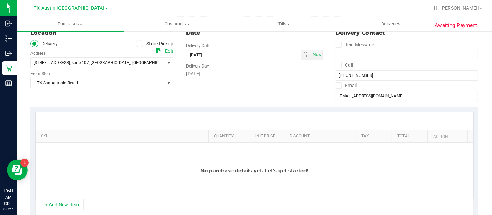
scroll to position [154, 0]
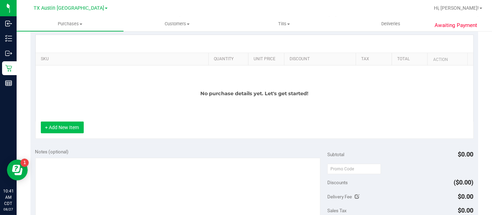
click at [68, 122] on button "+ Add New Item" at bounding box center [62, 127] width 43 height 12
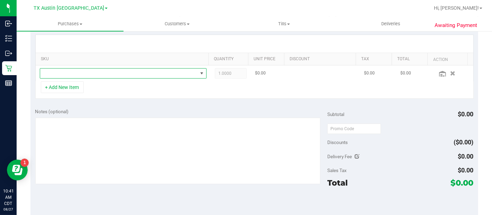
click at [109, 71] on span "NO DATA FOUND" at bounding box center [118, 74] width 157 height 10
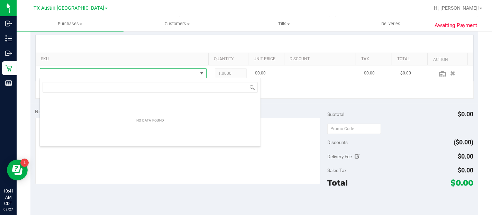
scroll to position [10, 162]
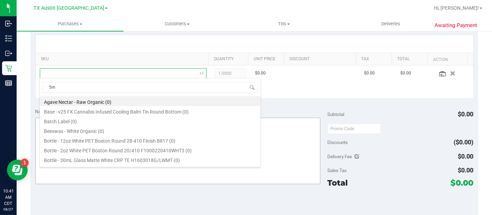
type input "5mg"
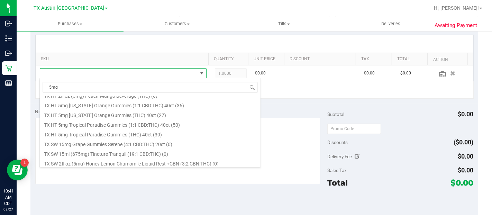
scroll to position [415, 0]
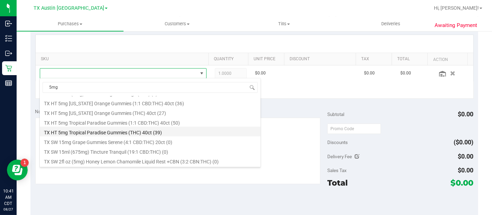
click at [160, 135] on li "TX HT 5mg Tropical Paradise Gummies (THC) 40ct (39)" at bounding box center [150, 132] width 221 height 10
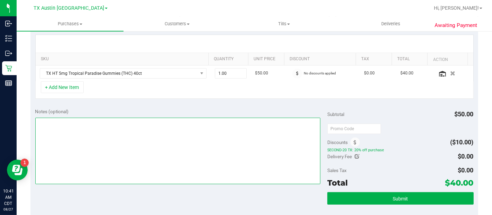
click at [258, 149] on textarea at bounding box center [177, 151] width 285 height 66
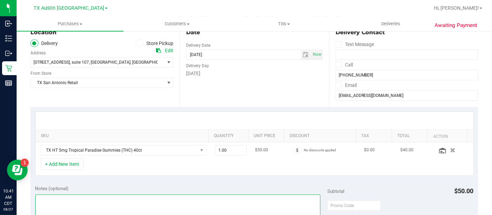
scroll to position [115, 0]
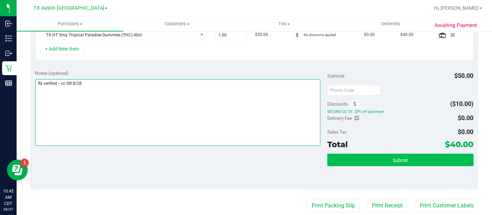
type textarea "Rx verified -- cc GR 8/28"
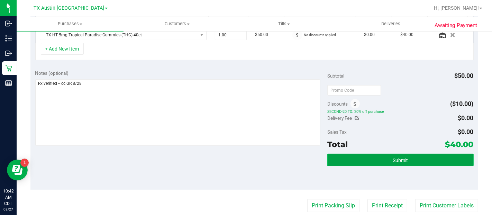
click at [402, 158] on span "Submit" at bounding box center [400, 160] width 15 height 6
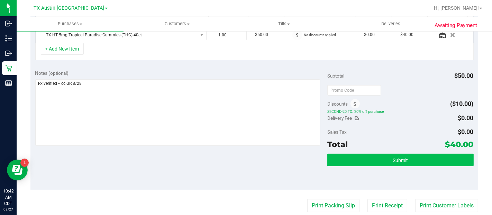
scroll to position [193, 0]
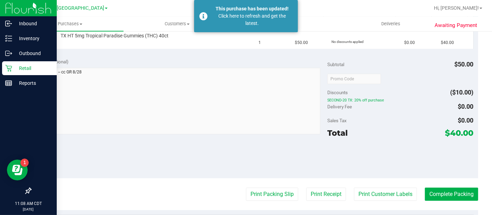
click at [6, 66] on icon at bounding box center [8, 68] width 7 height 7
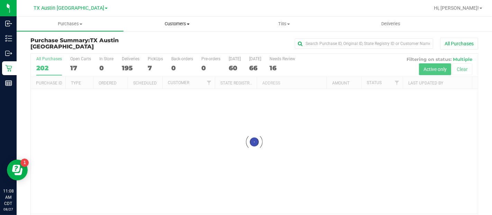
click at [188, 24] on span at bounding box center [188, 24] width 3 height 1
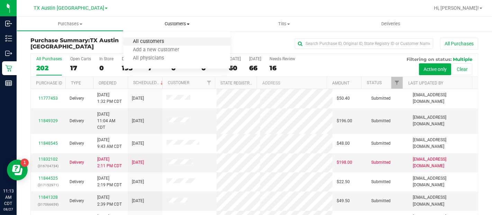
click at [141, 40] on span "All customers" at bounding box center [149, 42] width 50 height 6
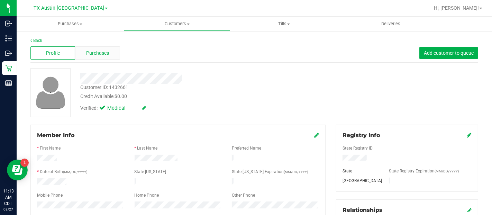
click at [101, 54] on span "Purchases" at bounding box center [97, 52] width 23 height 7
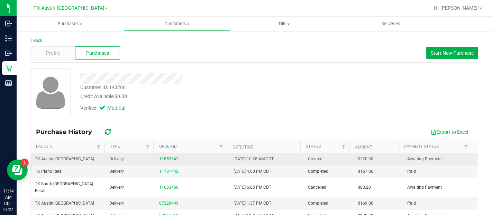
click at [166, 160] on link "11852642" at bounding box center [168, 158] width 19 height 5
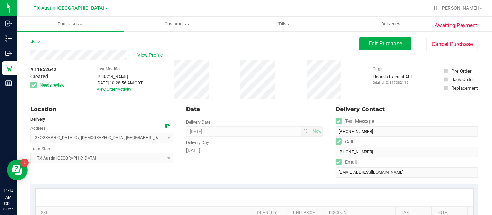
click at [37, 39] on link "Back" at bounding box center [35, 41] width 10 height 5
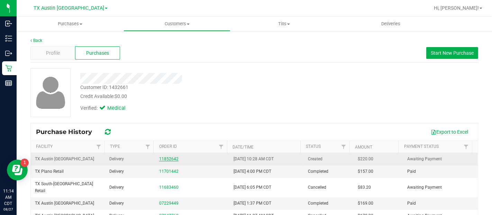
click at [167, 160] on link "11852642" at bounding box center [168, 158] width 19 height 5
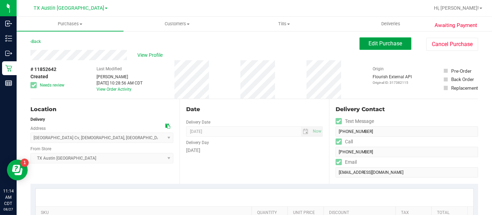
click at [380, 43] on span "Edit Purchase" at bounding box center [386, 43] width 34 height 7
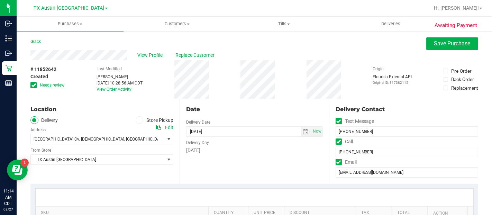
click at [33, 85] on icon at bounding box center [33, 85] width 4 height 0
click at [0, 0] on input "Needs review" at bounding box center [0, 0] width 0 height 0
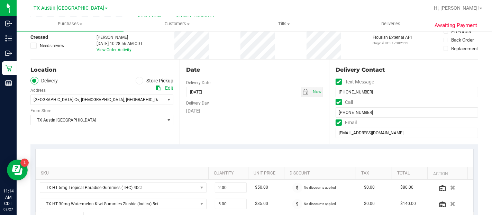
scroll to position [38, 0]
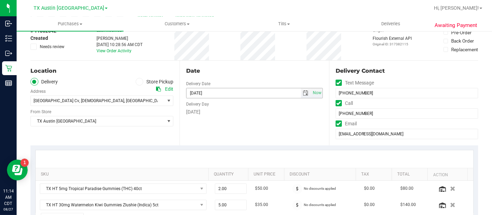
click at [304, 94] on span "select" at bounding box center [306, 93] width 6 height 6
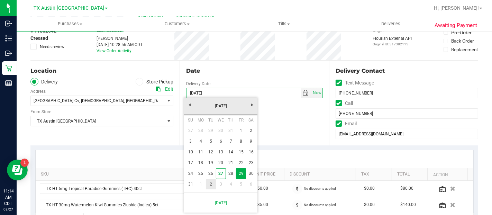
click at [208, 184] on link "2" at bounding box center [211, 184] width 10 height 11
type input "09/02/2025"
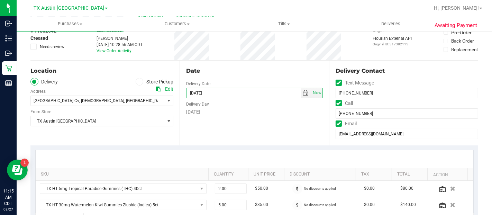
click at [159, 90] on icon at bounding box center [158, 88] width 5 height 5
click at [164, 122] on span "select" at bounding box center [168, 121] width 9 height 10
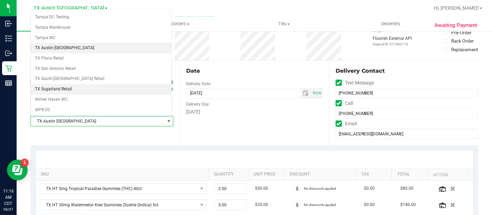
scroll to position [454, 0]
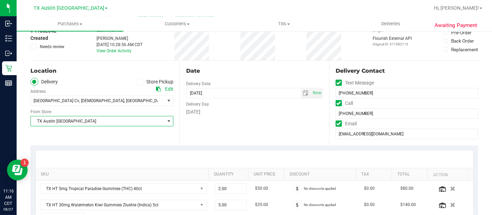
click at [168, 121] on span "select" at bounding box center [169, 121] width 6 height 6
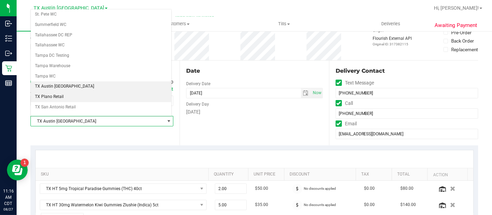
click at [121, 92] on li "TX Plano Retail" at bounding box center [101, 97] width 140 height 10
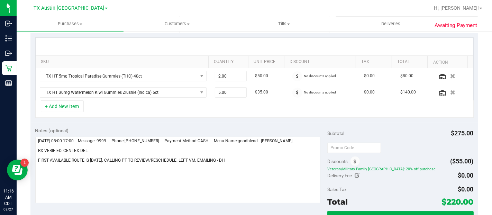
scroll to position [154, 0]
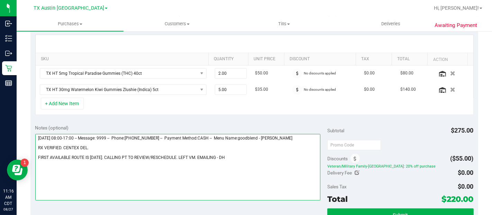
click at [254, 156] on textarea at bounding box center [177, 167] width 285 height 66
click at [100, 165] on textarea at bounding box center [177, 167] width 285 height 66
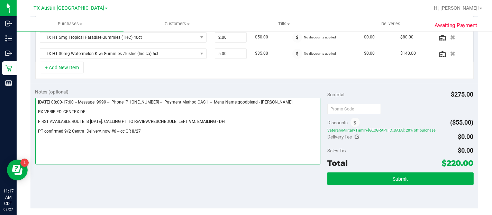
scroll to position [192, 0]
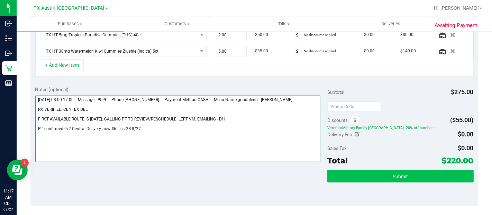
type textarea "Friday 08/29/2025 08:00-17:00 -- Message: 9999 -- Phone:5129967157 -- Payment M…"
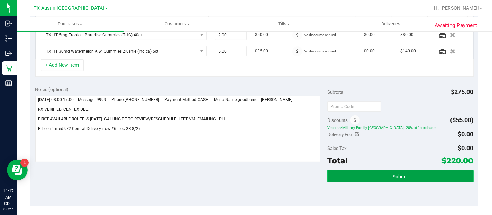
click at [393, 174] on span "Submit" at bounding box center [400, 177] width 15 height 6
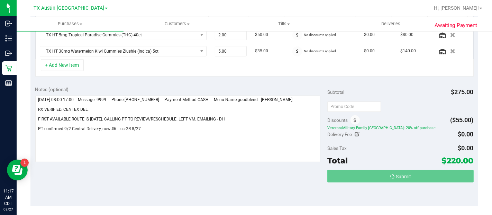
scroll to position [193, 0]
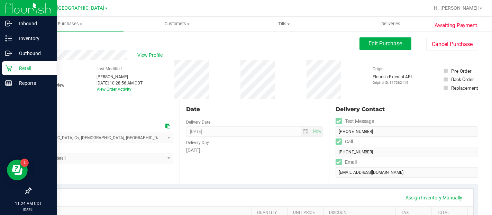
click at [15, 70] on p "Retail" at bounding box center [33, 68] width 42 height 8
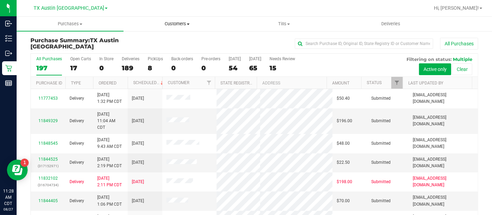
click at [184, 24] on span "Customers" at bounding box center [177, 24] width 106 height 6
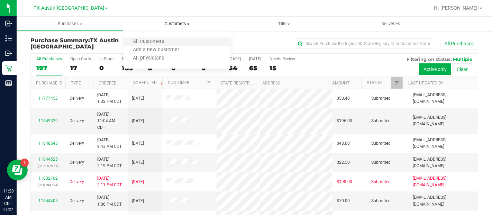
click at [182, 41] on li "All customers" at bounding box center [177, 42] width 107 height 8
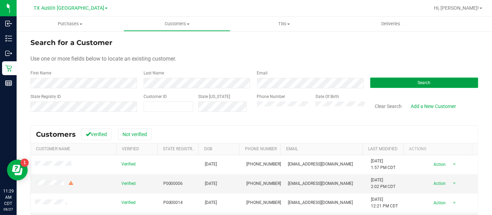
click at [412, 80] on button "Search" at bounding box center [424, 82] width 108 height 10
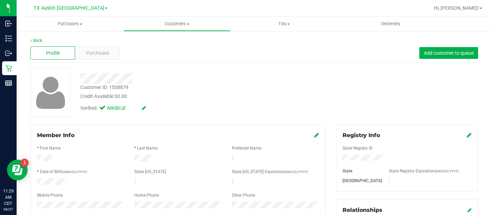
click at [314, 134] on icon at bounding box center [316, 135] width 5 height 6
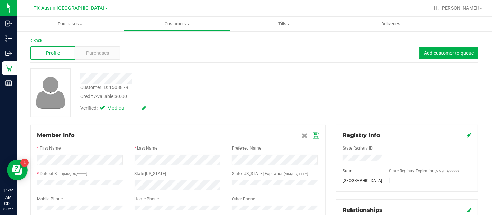
click at [313, 135] on icon at bounding box center [316, 136] width 6 height 6
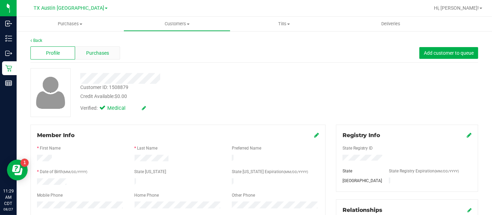
click at [84, 50] on div "Purchases" at bounding box center [97, 52] width 45 height 13
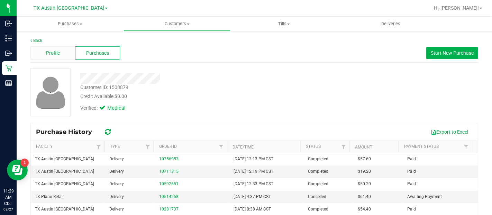
click at [58, 50] on span "Profile" at bounding box center [53, 52] width 14 height 7
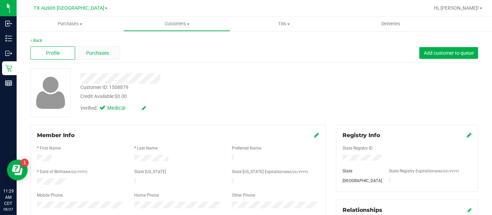
click at [99, 56] on span "Purchases" at bounding box center [97, 52] width 23 height 7
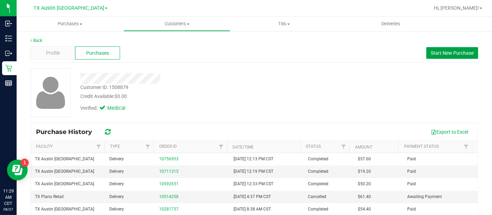
click at [444, 56] on span "Start New Purchase" at bounding box center [452, 53] width 43 height 6
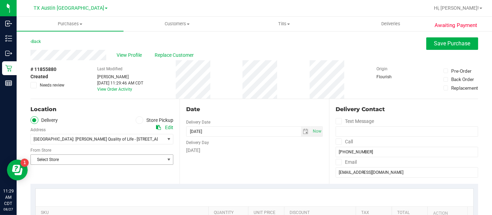
click at [152, 157] on span "Select Store" at bounding box center [98, 160] width 134 height 10
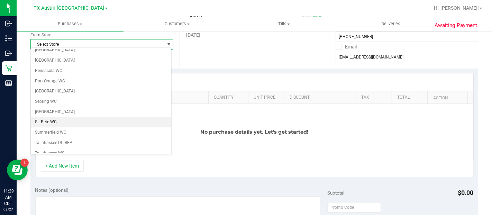
scroll to position [423, 0]
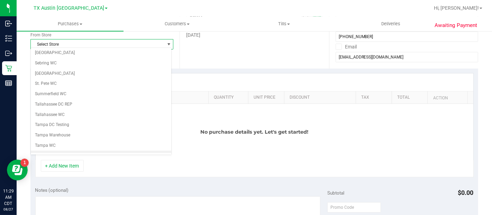
click at [60, 150] on li "TX Austin [GEOGRAPHIC_DATA]" at bounding box center [101, 155] width 140 height 10
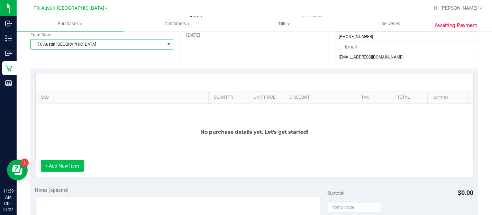
click at [73, 166] on button "+ Add New Item" at bounding box center [62, 166] width 43 height 12
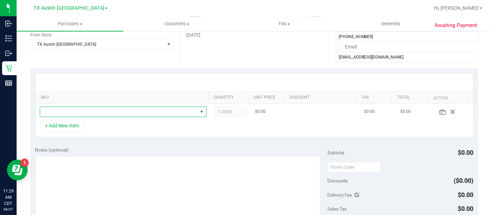
click at [104, 114] on span "NO DATA FOUND" at bounding box center [118, 112] width 157 height 10
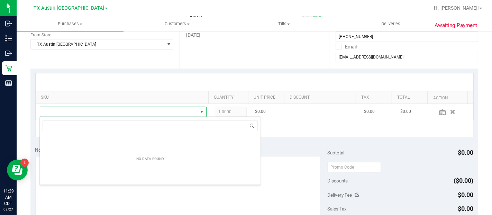
scroll to position [10, 159]
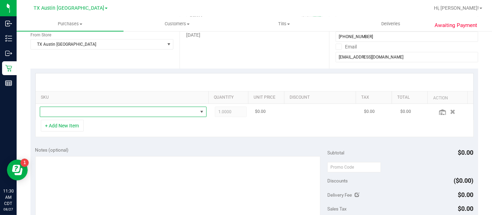
click at [161, 112] on span "NO DATA FOUND" at bounding box center [118, 112] width 157 height 10
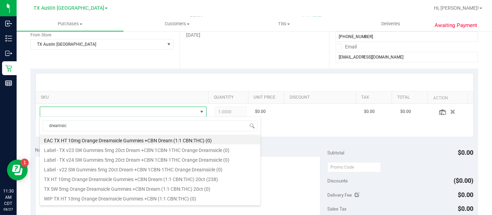
type input "dreamsic"
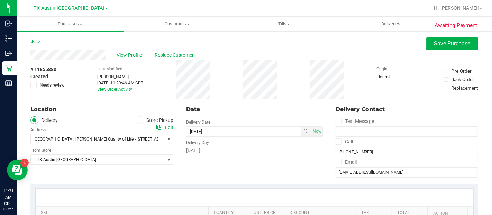
scroll to position [115, 0]
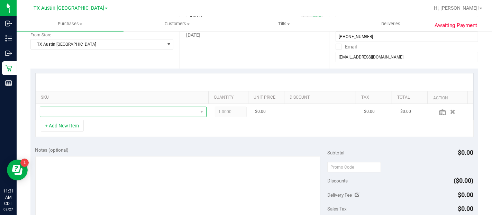
click at [190, 112] on span "NO DATA FOUND" at bounding box center [118, 112] width 157 height 10
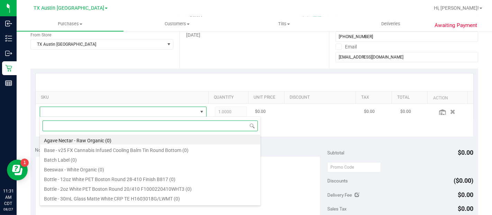
scroll to position [10, 159]
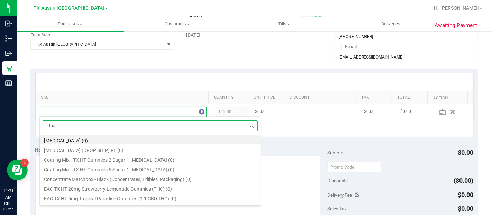
type input "tropic"
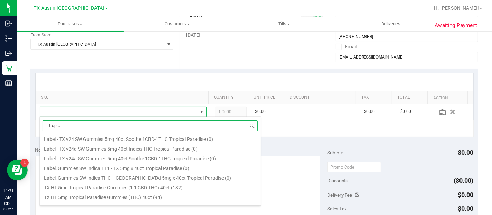
scroll to position [77, 0]
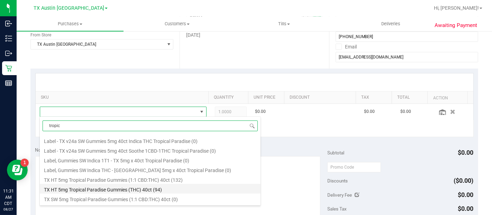
click at [171, 187] on li "TX HT 5mg Tropical Paradise Gummies (THC) 40ct (94)" at bounding box center [150, 189] width 221 height 10
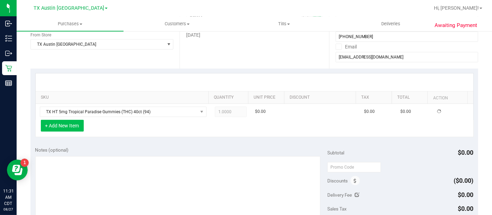
click at [63, 122] on button "+ Add New Item" at bounding box center [62, 126] width 43 height 12
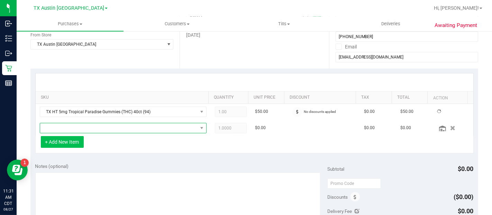
click at [70, 131] on span "NO DATA FOUND" at bounding box center [118, 128] width 157 height 10
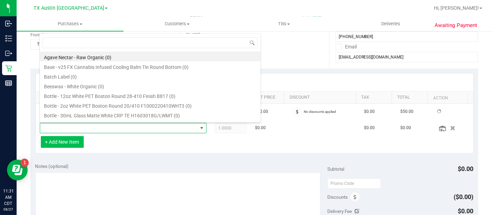
scroll to position [10, 159]
type input "fruit"
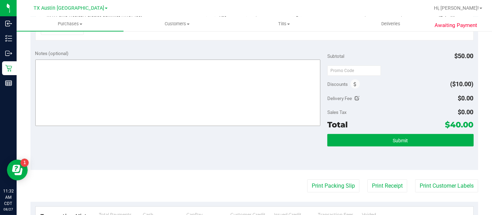
scroll to position [135, 0]
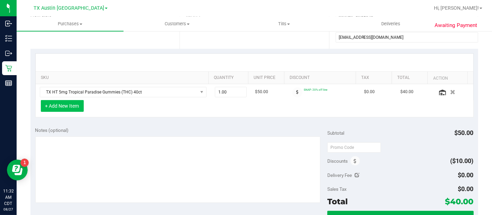
click at [58, 106] on button "+ Add New Item" at bounding box center [62, 106] width 43 height 12
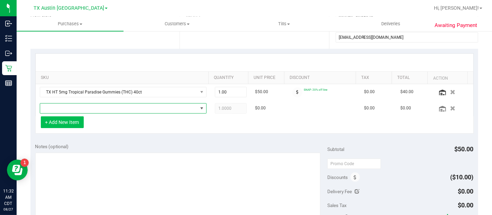
click at [58, 106] on span "NO DATA FOUND" at bounding box center [118, 108] width 157 height 10
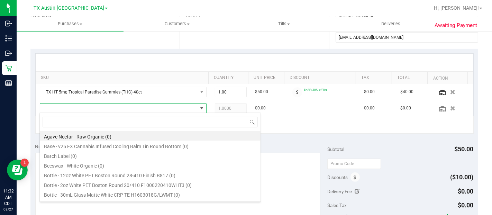
scroll to position [10, 159]
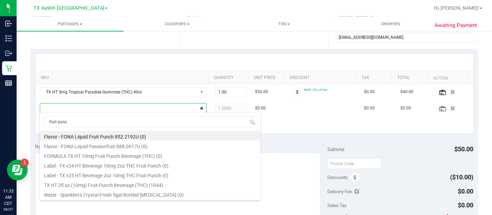
type input "fruit punch"
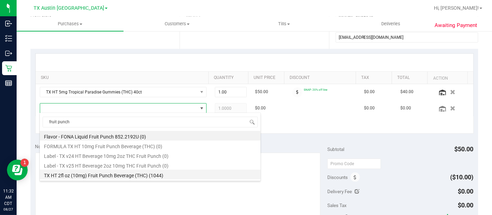
click at [149, 174] on li "TX HT 2fl oz (10mg) Fruit Punch Beverage (THC) (1044)" at bounding box center [150, 175] width 221 height 10
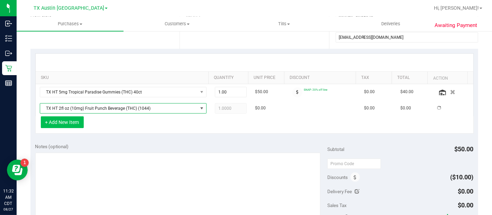
click at [81, 123] on button "+ Add New Item" at bounding box center [62, 122] width 43 height 12
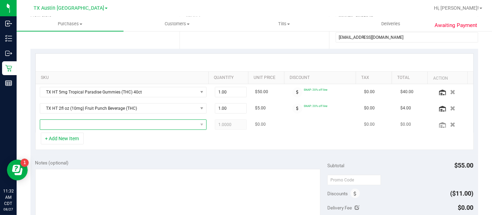
click at [81, 123] on span "NO DATA FOUND" at bounding box center [118, 125] width 157 height 10
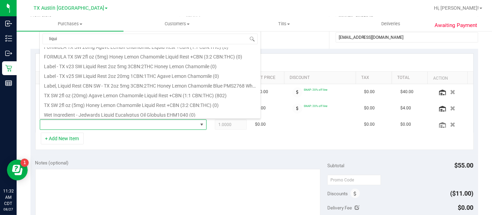
scroll to position [386, 0]
type input "liqui"
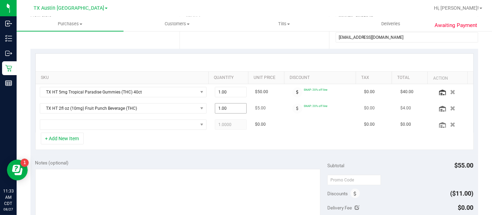
click at [238, 107] on span "1.00 1" at bounding box center [231, 108] width 32 height 10
click at [238, 107] on input "1" at bounding box center [230, 108] width 31 height 10
type input "3"
type input "3.00"
click at [228, 141] on div "+ Add New Item" at bounding box center [254, 141] width 438 height 17
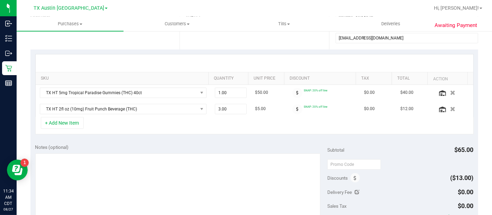
scroll to position [135, 0]
click at [184, 186] on textarea at bounding box center [177, 186] width 285 height 66
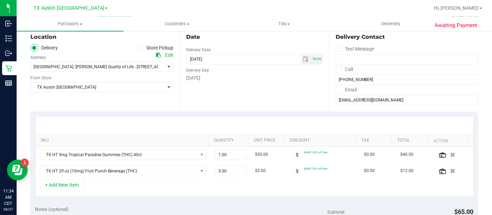
scroll to position [58, 0]
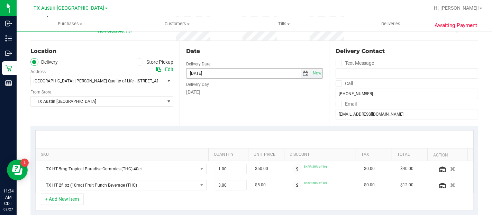
click at [303, 71] on span "select" at bounding box center [306, 74] width 6 height 6
type textarea "Rx verified -- cc GR 8/27"
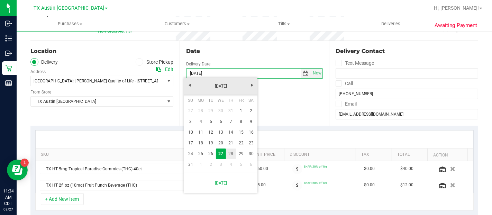
click at [233, 151] on link "28" at bounding box center [231, 153] width 10 height 11
type input "08/28/2025"
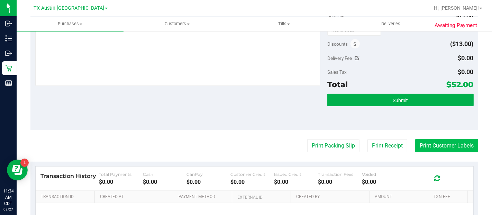
scroll to position [269, 0]
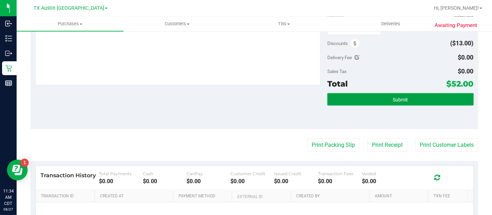
click at [401, 99] on span "Submit" at bounding box center [400, 100] width 15 height 6
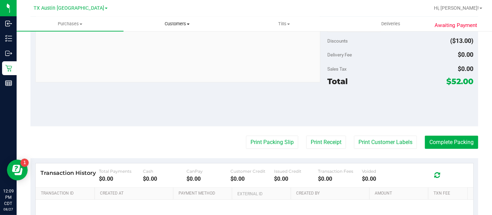
click at [181, 27] on uib-tab-heading "Customers All customers Add a new customer All physicians" at bounding box center [177, 24] width 106 height 14
click at [174, 46] on li "Add a new customer" at bounding box center [177, 50] width 107 height 8
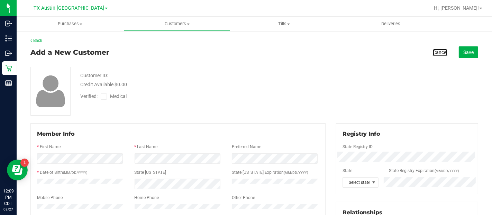
click at [433, 52] on link "Cancel" at bounding box center [440, 52] width 15 height 7
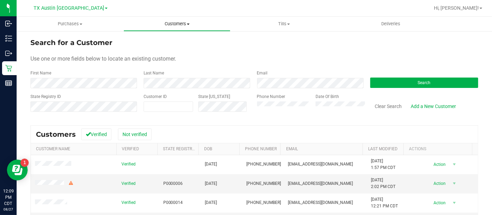
click at [176, 23] on span "Customers" at bounding box center [177, 24] width 106 height 6
click at [171, 43] on span "All customers" at bounding box center [149, 42] width 50 height 6
click at [377, 84] on button "Search" at bounding box center [424, 82] width 108 height 10
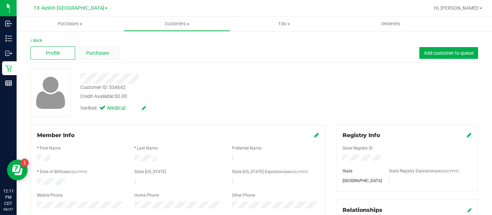
click at [101, 55] on span "Purchases" at bounding box center [97, 52] width 23 height 7
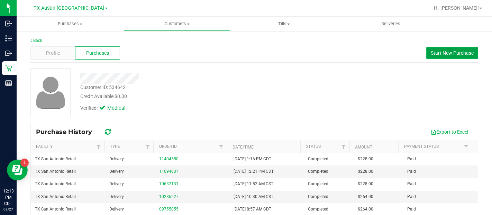
click at [436, 52] on span "Start New Purchase" at bounding box center [452, 53] width 43 height 6
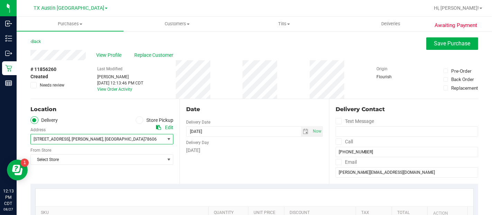
click at [160, 137] on span "399 Waters Edge , Blanco , TX 78606" at bounding box center [101, 139] width 143 height 10
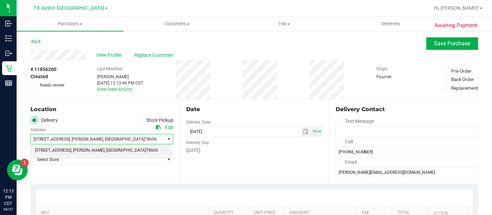
click at [156, 128] on icon at bounding box center [158, 127] width 5 height 5
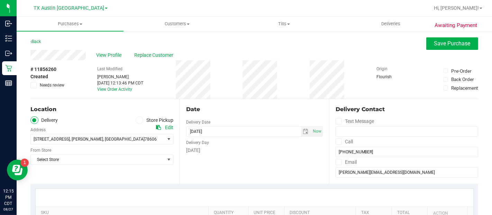
scroll to position [38, 0]
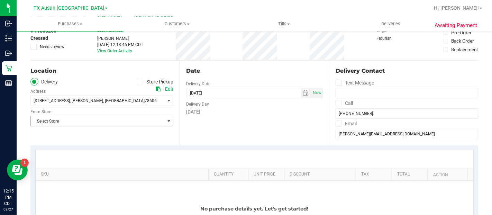
click at [153, 123] on span "Select Store" at bounding box center [98, 121] width 134 height 10
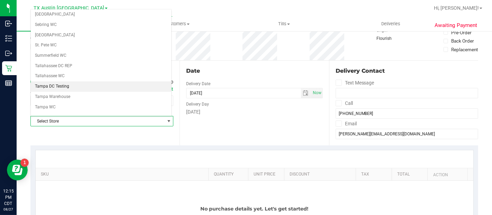
scroll to position [461, 0]
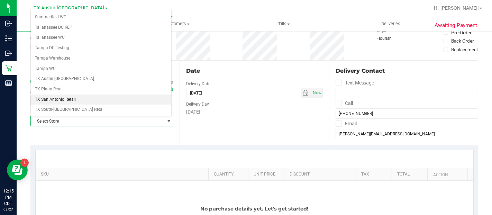
click at [63, 94] on li "TX San Antonio Retail" at bounding box center [101, 99] width 140 height 10
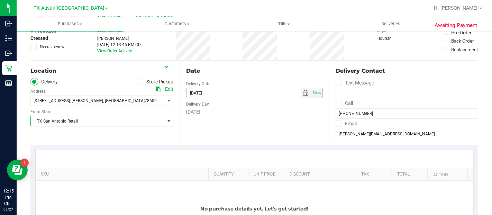
click at [304, 94] on span "select" at bounding box center [306, 93] width 10 height 10
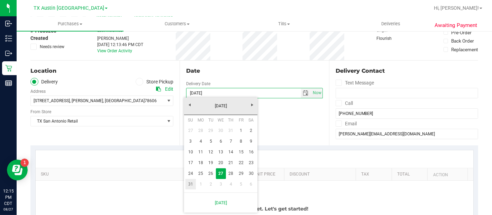
click at [191, 186] on link "31" at bounding box center [190, 184] width 10 height 11
type input "08/31/2025"
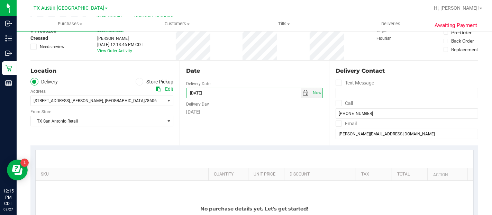
scroll to position [115, 0]
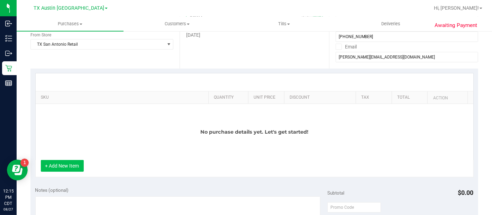
click at [82, 166] on button "+ Add New Item" at bounding box center [62, 166] width 43 height 12
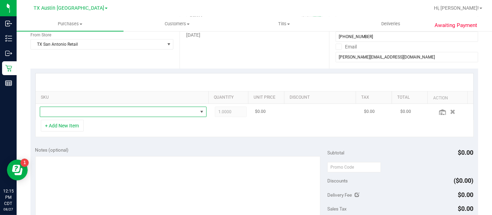
click at [113, 111] on span "NO DATA FOUND" at bounding box center [118, 112] width 157 height 10
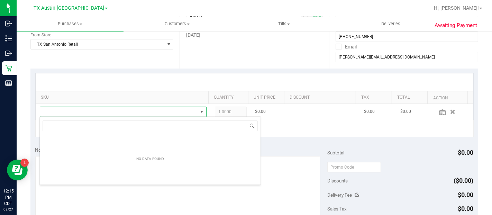
scroll to position [10, 159]
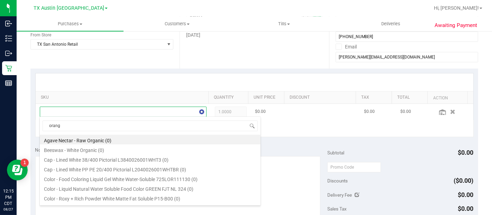
type input "orange"
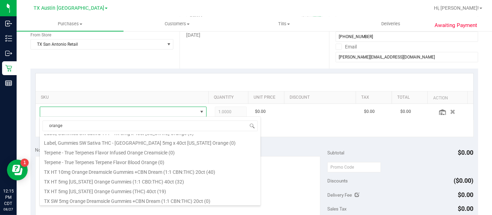
scroll to position [192, 0]
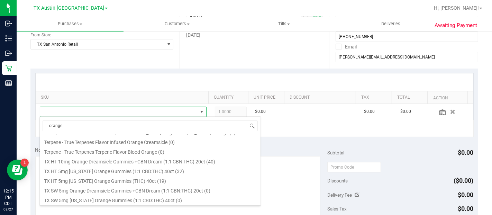
click at [175, 162] on li "TX HT 10mg Orange Dreamsicle Gummies +CBN Dream (1:1 CBN:THC) 20ct (40)" at bounding box center [150, 161] width 221 height 10
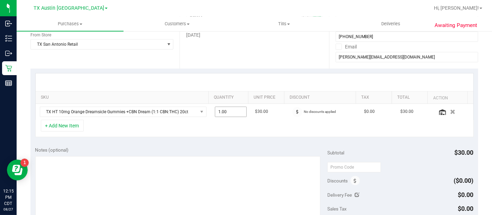
click at [228, 110] on span "1.00 1" at bounding box center [231, 112] width 32 height 10
click at [228, 110] on input "1" at bounding box center [230, 112] width 31 height 10
type input "3"
type input "3.00"
click at [144, 125] on div "+ Add New Item" at bounding box center [254, 128] width 438 height 17
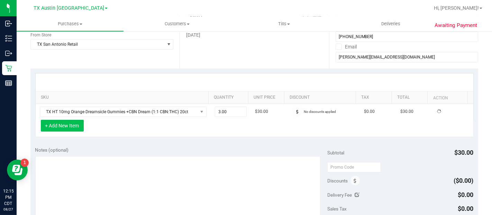
click at [69, 128] on button "+ Add New Item" at bounding box center [62, 126] width 43 height 12
click at [71, 127] on button "+ Add New Item" at bounding box center [62, 126] width 43 height 12
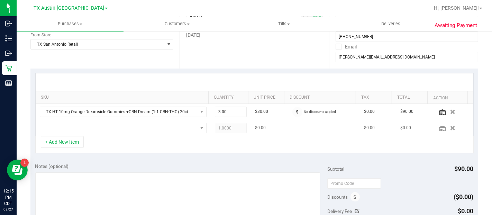
scroll to position [77, 0]
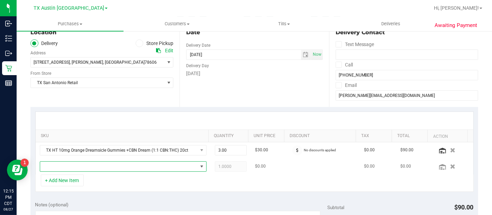
click at [103, 170] on span "NO DATA FOUND" at bounding box center [118, 167] width 157 height 10
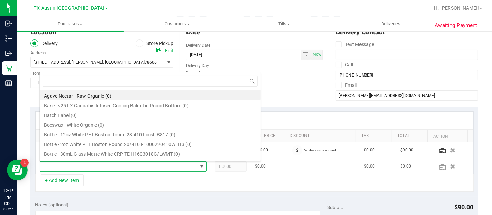
scroll to position [10, 159]
type input "texas"
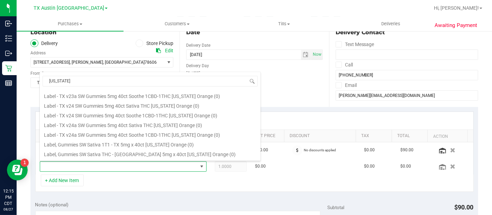
scroll to position [77, 0]
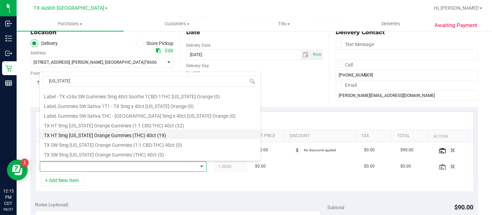
click at [146, 134] on li "TX HT 5mg Texas Orange Gummies (THC) 40ct (19)" at bounding box center [150, 134] width 221 height 10
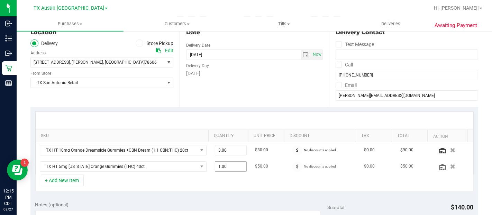
click at [224, 167] on span "1.00 1" at bounding box center [231, 166] width 32 height 10
click at [224, 167] on input "1" at bounding box center [230, 167] width 31 height 10
type input "3"
type input "3.00"
click at [248, 185] on div "+ Add New Item" at bounding box center [254, 182] width 438 height 17
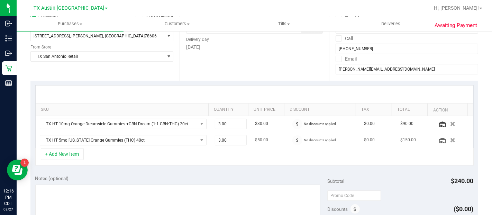
scroll to position [115, 0]
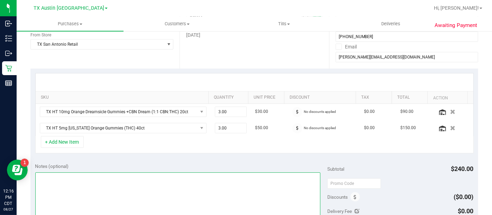
click at [226, 206] on textarea at bounding box center [177, 205] width 285 height 66
click at [58, 200] on textarea at bounding box center [177, 205] width 285 height 66
paste textarea "(Region – Zone), Slot # -- cc GR x/xx"
click at [58, 174] on textarea at bounding box center [177, 205] width 285 height 66
click at [102, 177] on textarea at bounding box center [177, 205] width 285 height 66
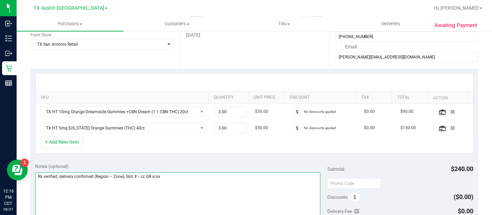
click at [102, 177] on textarea at bounding box center [177, 205] width 285 height 66
click at [127, 176] on textarea at bounding box center [177, 205] width 285 height 66
click at [158, 177] on textarea at bounding box center [177, 205] width 285 height 66
click at [180, 175] on textarea at bounding box center [177, 205] width 285 height 66
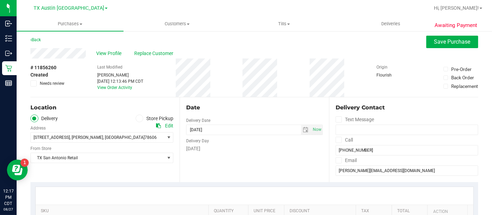
scroll to position [155, 0]
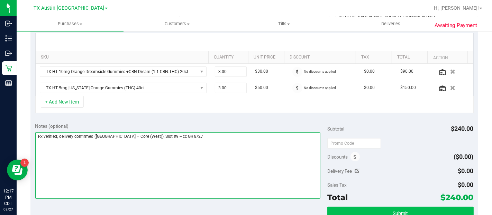
type textarea "Rx verified; delivery confirmed (San Antonio – Core (West)), Slot #9 -- cc GR 8…"
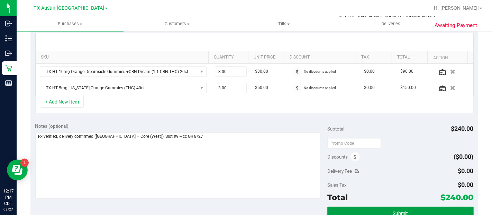
click at [414, 209] on button "Submit" at bounding box center [400, 213] width 146 height 12
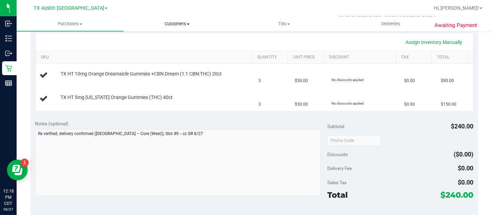
click at [189, 27] on uib-tab-heading "Customers All customers Add a new customer All physicians" at bounding box center [177, 24] width 106 height 14
click at [181, 40] on li "All customers" at bounding box center [177, 42] width 107 height 8
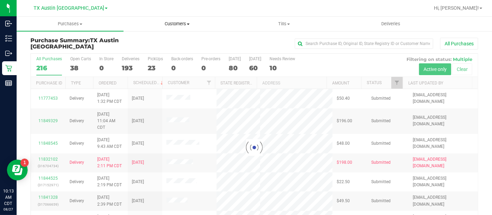
click at [184, 26] on span "Customers" at bounding box center [177, 24] width 106 height 6
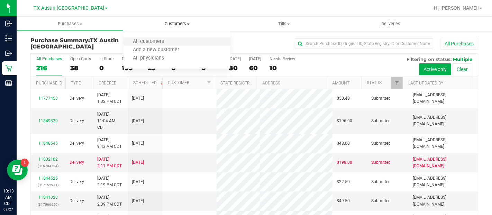
click at [182, 39] on li "All customers" at bounding box center [177, 42] width 107 height 8
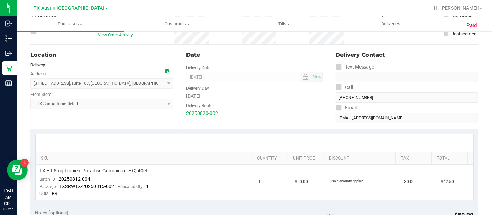
scroll to position [115, 0]
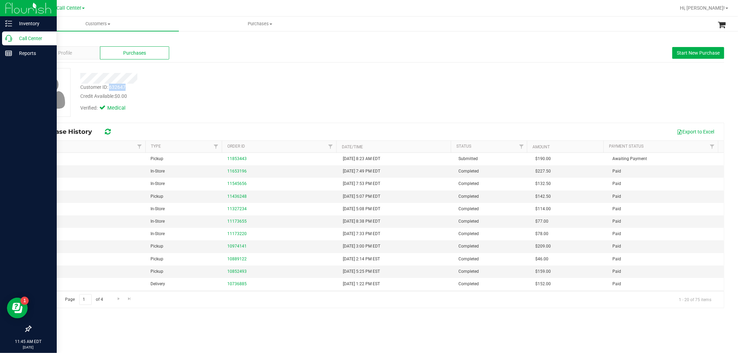
click at [10, 38] on icon at bounding box center [8, 38] width 7 height 7
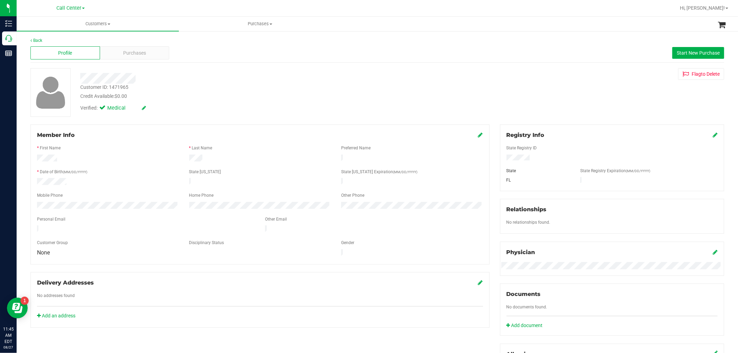
click at [123, 85] on div "Customer ID: 1471965" at bounding box center [104, 87] width 48 height 7
copy div "1471965"
click at [147, 50] on div "Purchases" at bounding box center [135, 52] width 70 height 13
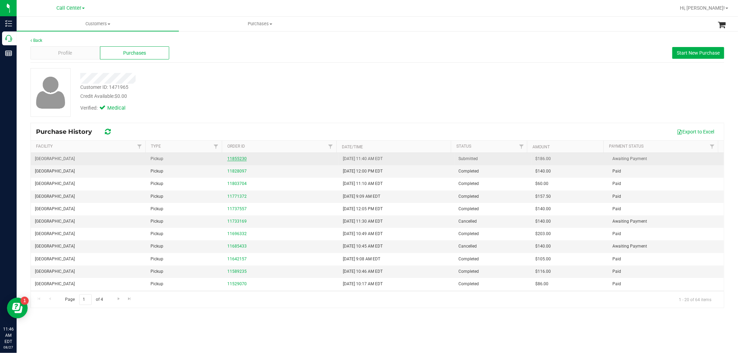
click at [235, 157] on link "11855230" at bounding box center [236, 158] width 19 height 5
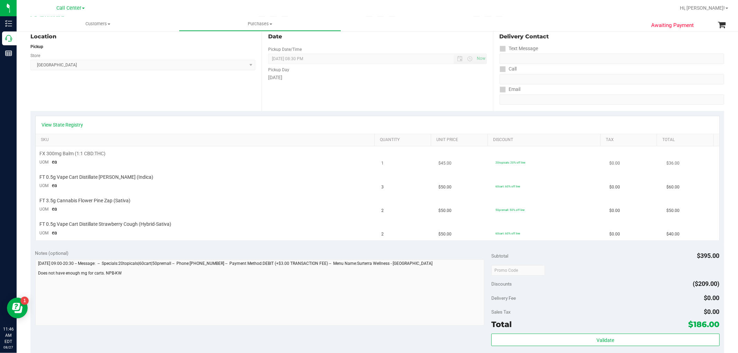
scroll to position [77, 0]
click at [75, 124] on link "View State Registry" at bounding box center [63, 123] width 42 height 7
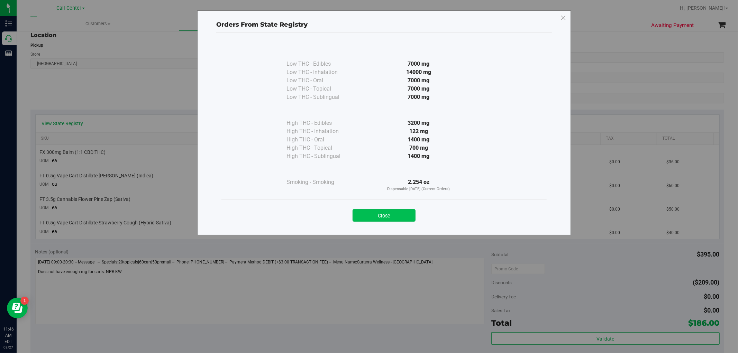
click at [398, 213] on button "Close" at bounding box center [384, 215] width 63 height 12
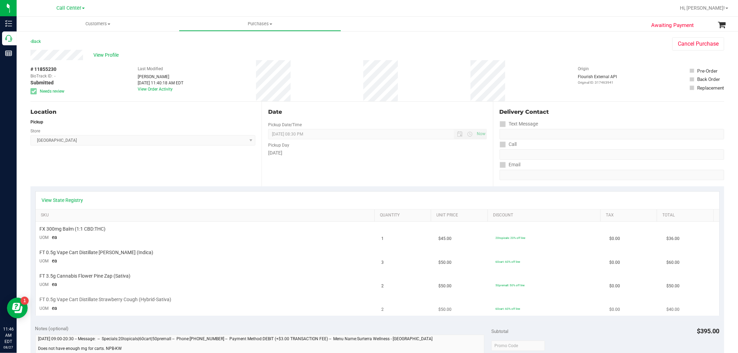
scroll to position [38, 0]
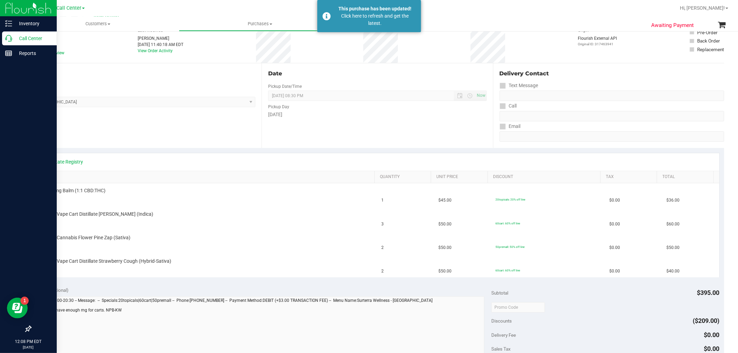
click at [11, 40] on icon at bounding box center [8, 38] width 7 height 7
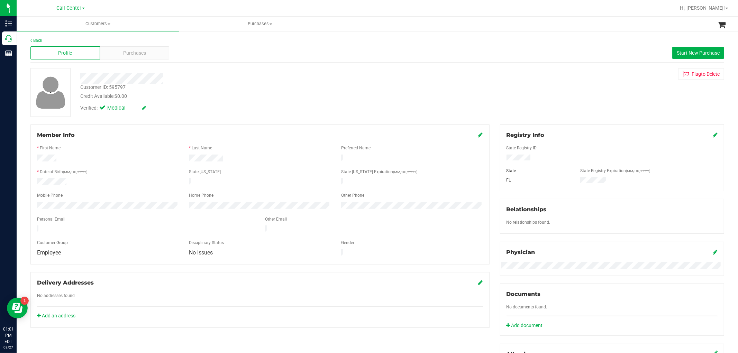
click at [124, 86] on div "Customer ID: 595797" at bounding box center [102, 87] width 45 height 7
copy div "595797"
click at [142, 54] on span "Purchases" at bounding box center [134, 52] width 23 height 7
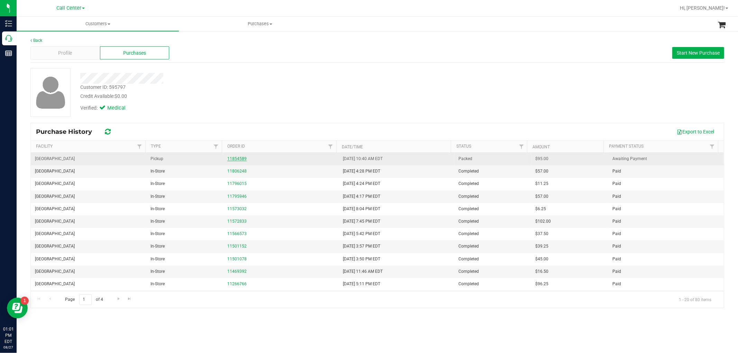
click at [237, 159] on link "11854589" at bounding box center [236, 158] width 19 height 5
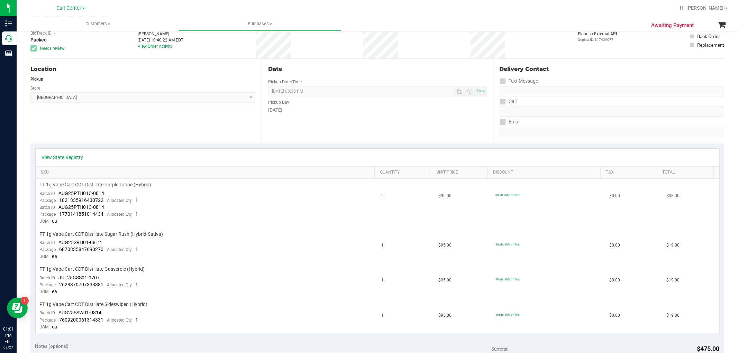
scroll to position [38, 0]
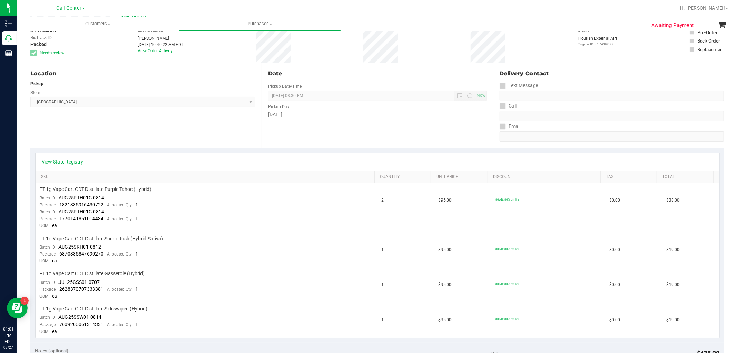
click at [81, 161] on link "View State Registry" at bounding box center [63, 161] width 42 height 7
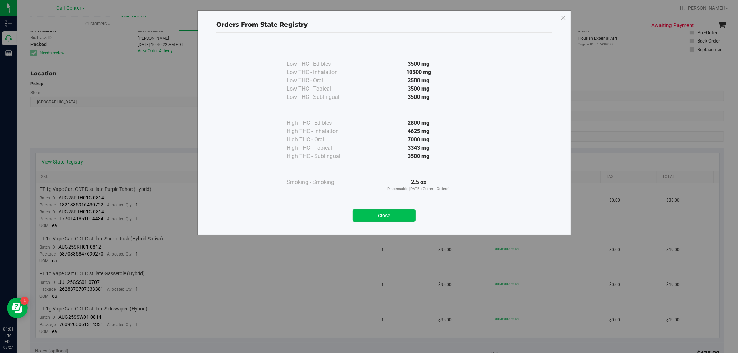
click at [403, 215] on button "Close" at bounding box center [384, 215] width 63 height 12
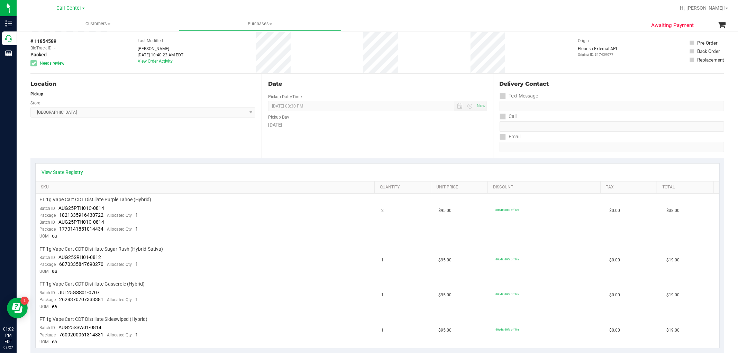
scroll to position [0, 0]
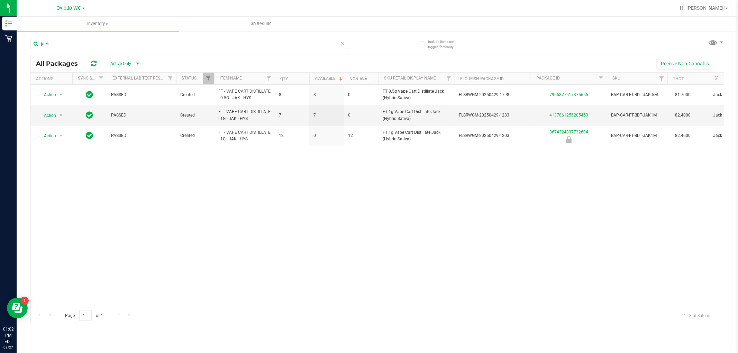
scroll to position [0, 149]
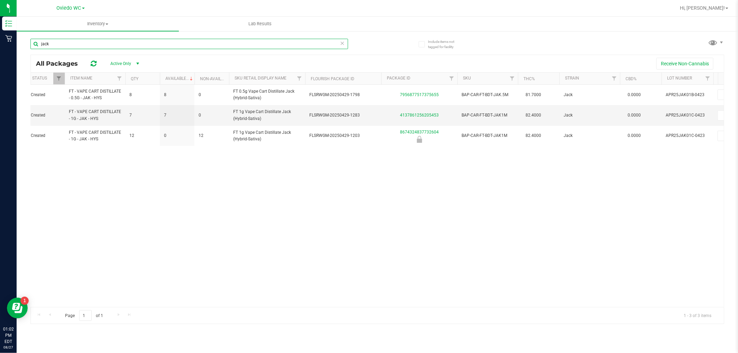
click at [122, 43] on input "jack" at bounding box center [189, 44] width 318 height 10
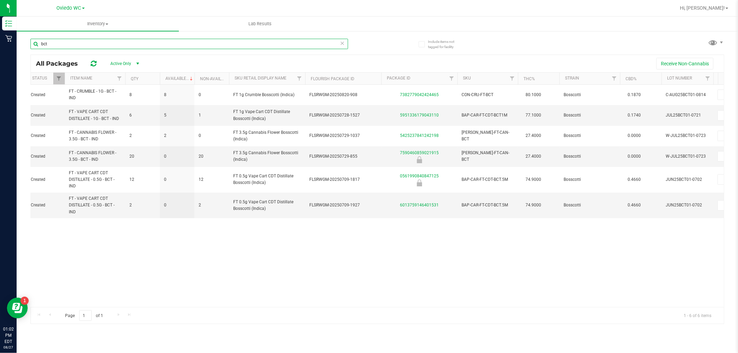
click at [128, 44] on input "bct" at bounding box center [189, 44] width 318 height 10
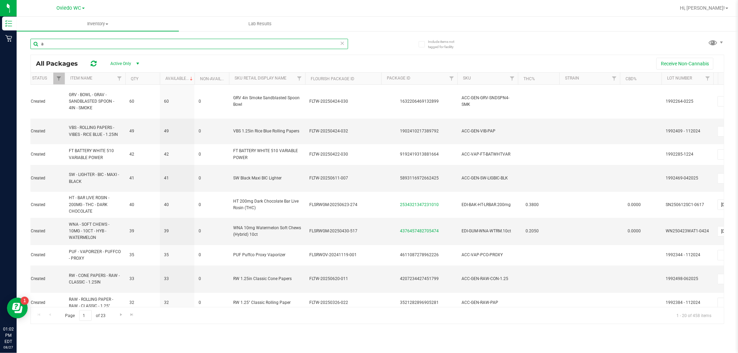
type input "a"
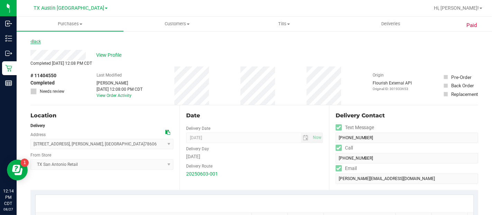
click at [40, 43] on link "Back" at bounding box center [35, 41] width 10 height 5
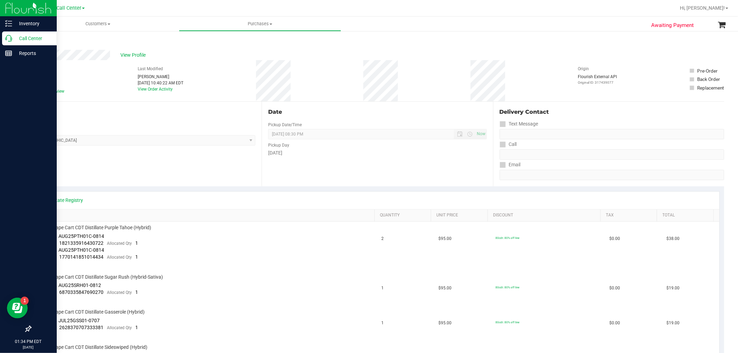
click at [9, 35] on icon at bounding box center [8, 38] width 7 height 7
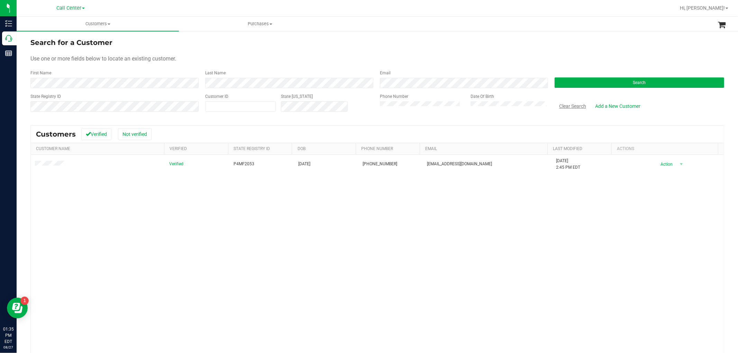
click at [574, 108] on button "Clear Search" at bounding box center [573, 106] width 36 height 12
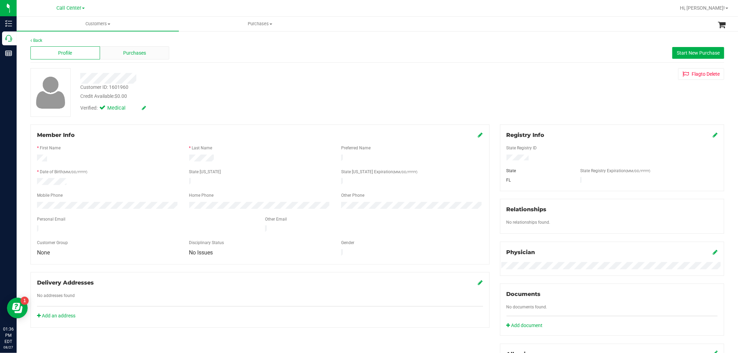
click at [139, 53] on span "Purchases" at bounding box center [134, 52] width 23 height 7
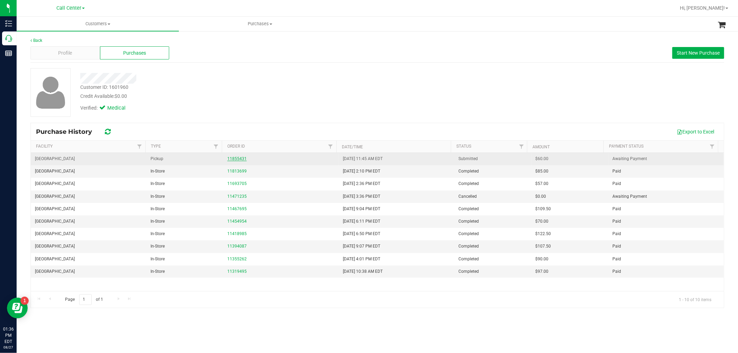
click at [232, 158] on link "11855431" at bounding box center [236, 158] width 19 height 5
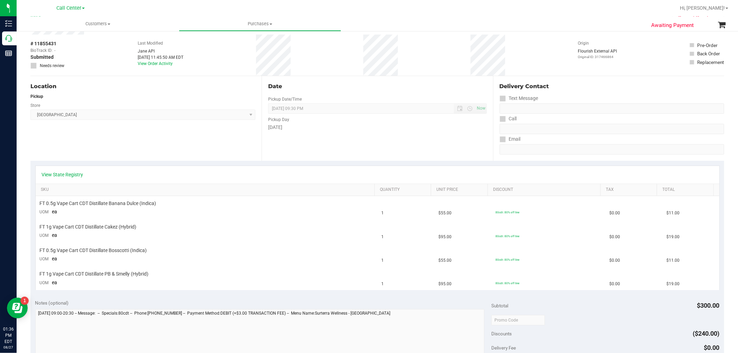
scroll to position [38, 0]
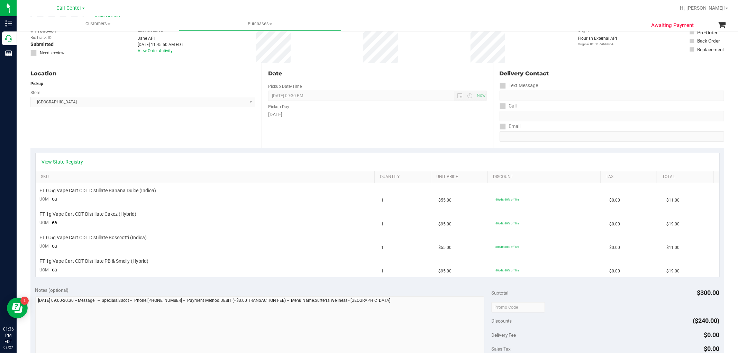
click at [51, 160] on link "View State Registry" at bounding box center [63, 161] width 42 height 7
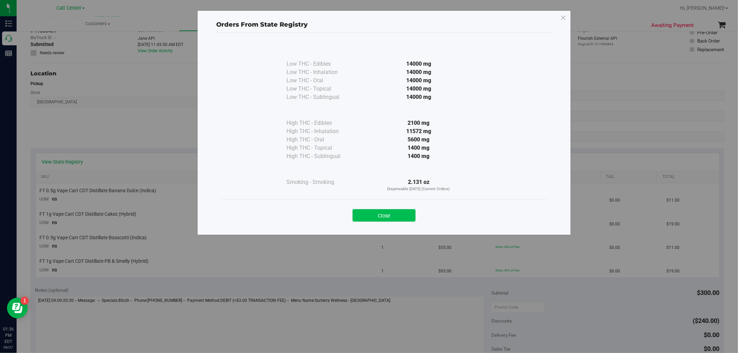
click at [366, 213] on button "Close" at bounding box center [384, 215] width 63 height 12
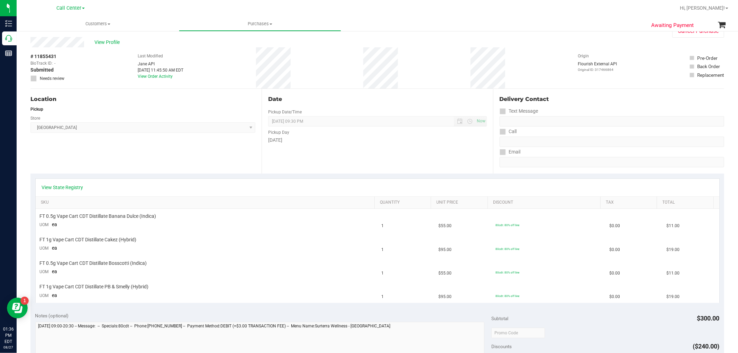
scroll to position [0, 0]
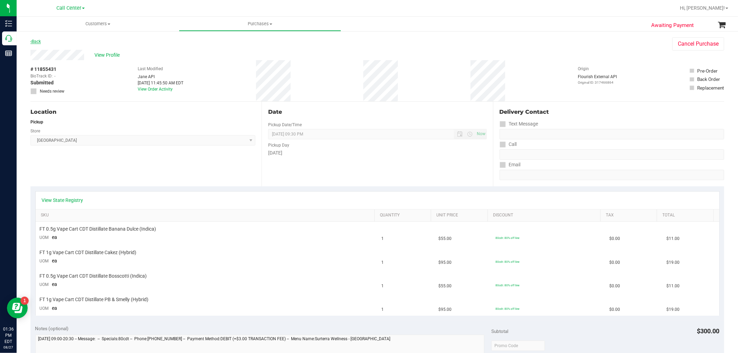
click at [35, 42] on link "Back" at bounding box center [35, 41] width 10 height 5
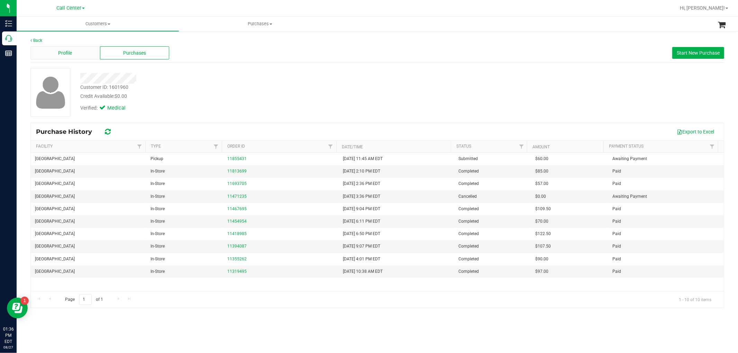
click at [80, 57] on div "Profile" at bounding box center [65, 52] width 70 height 13
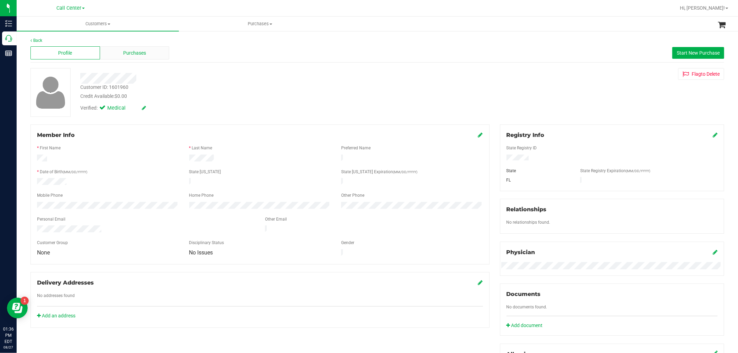
click at [147, 52] on div "Purchases" at bounding box center [135, 52] width 70 height 13
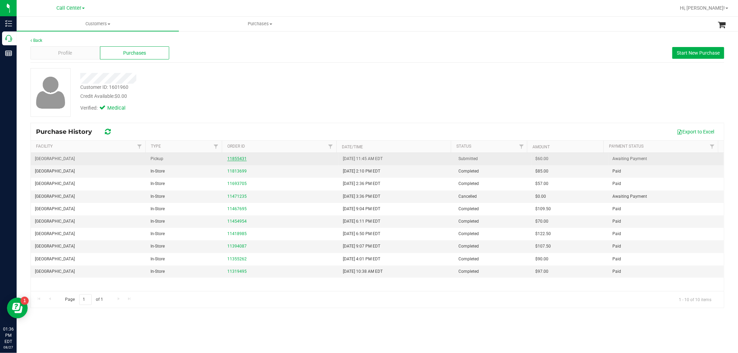
click at [237, 161] on link "11855431" at bounding box center [236, 158] width 19 height 5
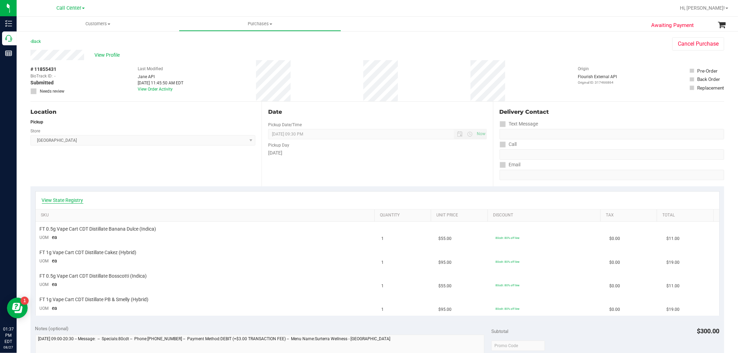
click at [68, 202] on link "View State Registry" at bounding box center [63, 200] width 42 height 7
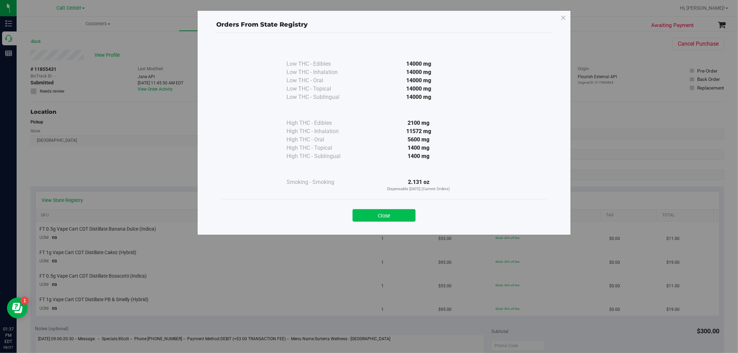
click at [405, 218] on button "Close" at bounding box center [384, 215] width 63 height 12
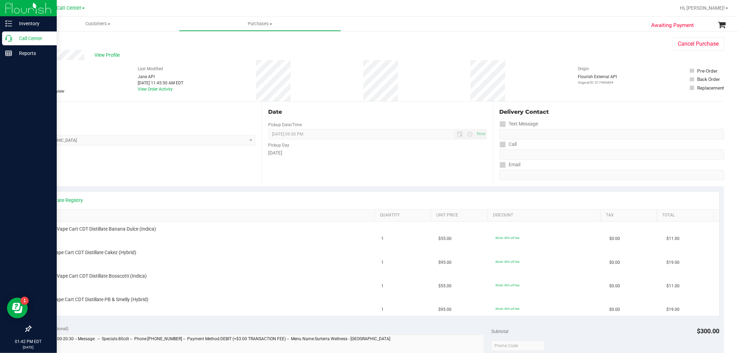
click at [10, 39] on icon at bounding box center [8, 38] width 7 height 7
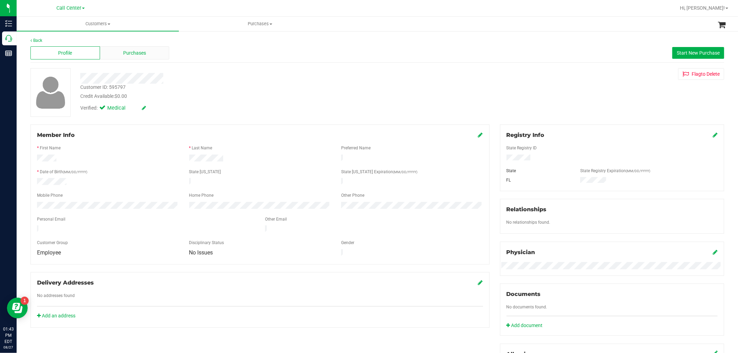
click at [142, 52] on span "Purchases" at bounding box center [134, 52] width 23 height 7
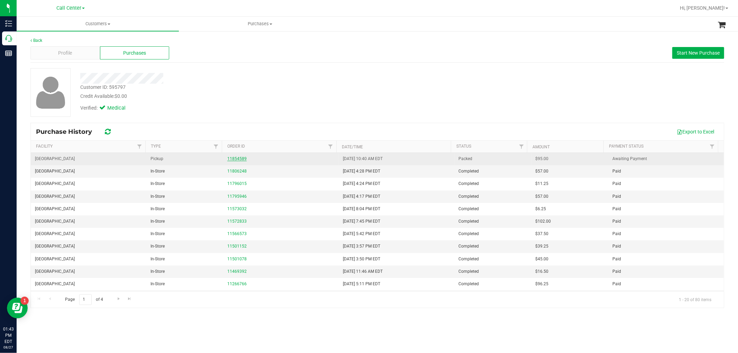
click at [234, 158] on link "11854589" at bounding box center [236, 158] width 19 height 5
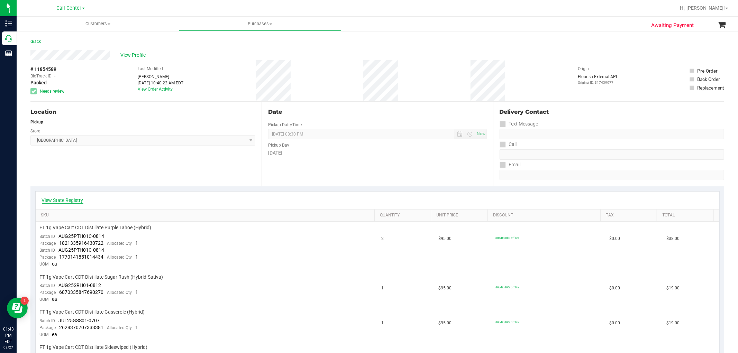
click at [70, 199] on link "View State Registry" at bounding box center [63, 200] width 42 height 7
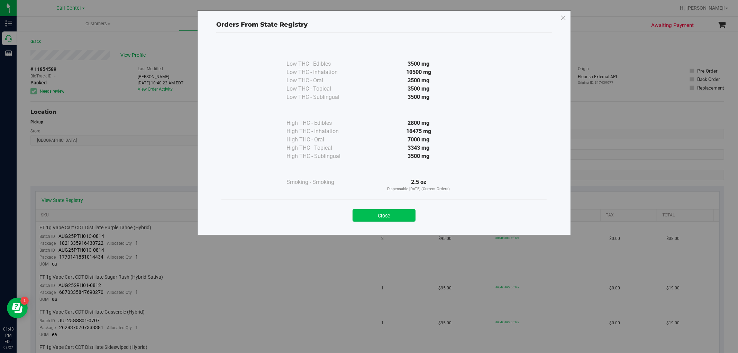
click at [392, 214] on button "Close" at bounding box center [384, 215] width 63 height 12
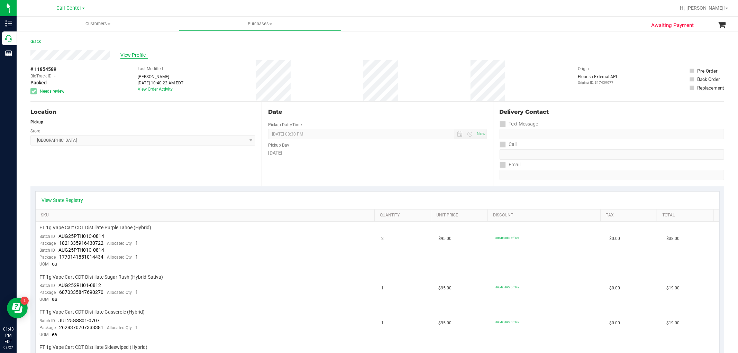
click at [136, 54] on span "View Profile" at bounding box center [134, 55] width 28 height 7
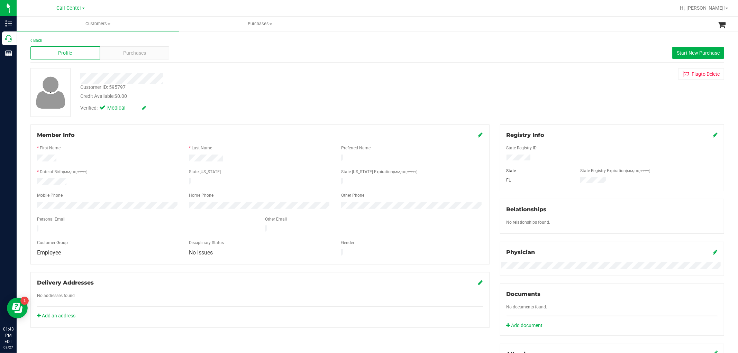
click at [121, 85] on div "Customer ID: 595797" at bounding box center [102, 87] width 45 height 7
copy div "595797"
click at [139, 43] on div "Back" at bounding box center [377, 40] width 694 height 6
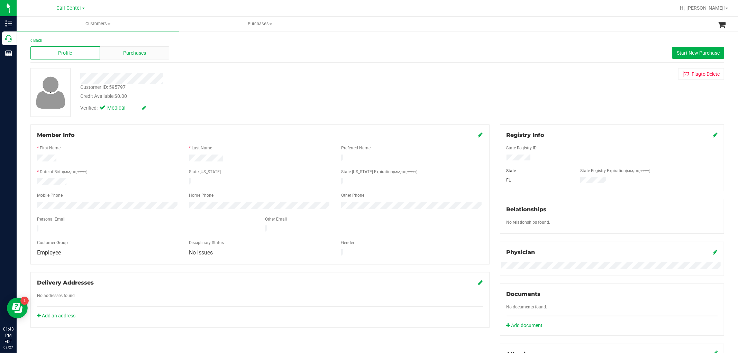
click at [134, 55] on span "Purchases" at bounding box center [134, 52] width 23 height 7
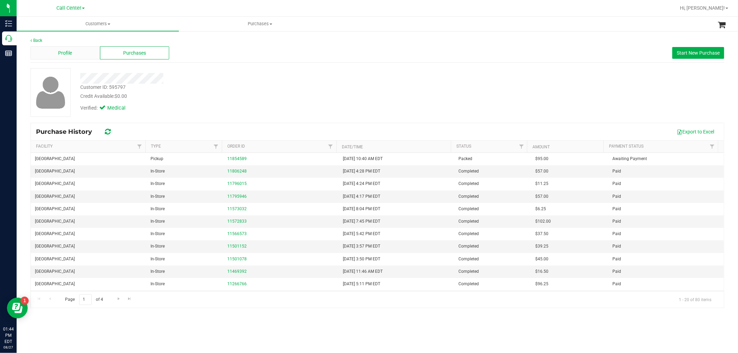
click at [88, 53] on div "Profile" at bounding box center [65, 52] width 70 height 13
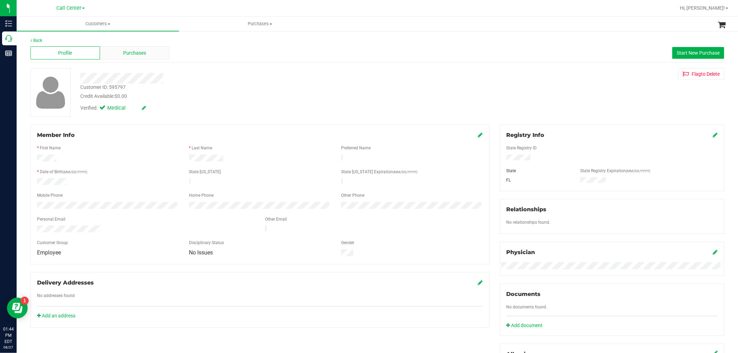
click at [138, 53] on span "Purchases" at bounding box center [134, 52] width 23 height 7
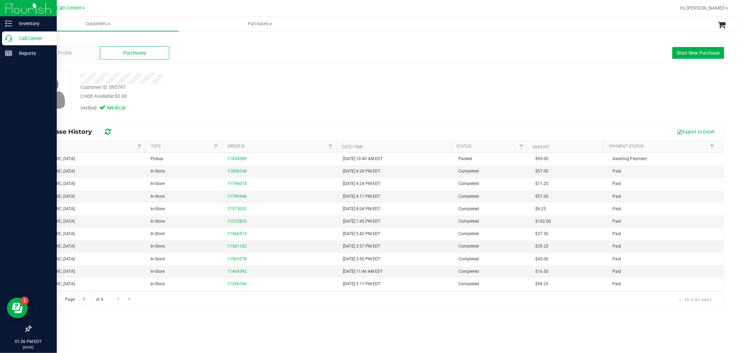
click at [12, 38] on p "Call Center" at bounding box center [33, 38] width 42 height 8
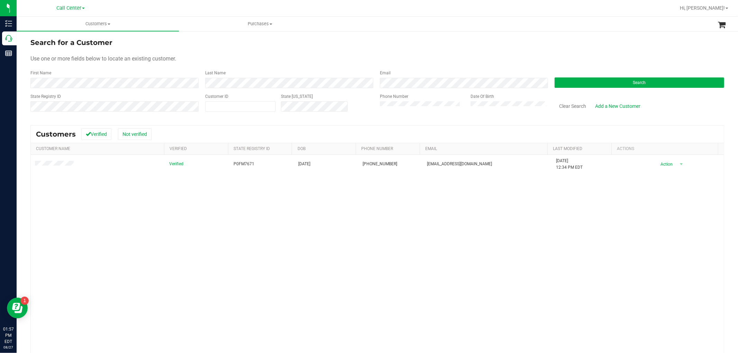
drag, startPoint x: 209, startPoint y: 110, endPoint x: 305, endPoint y: 197, distance: 129.3
click at [308, 189] on customer-list "Search for a Customer Use one or more fields below to locate an existing custom…" at bounding box center [377, 215] width 694 height 357
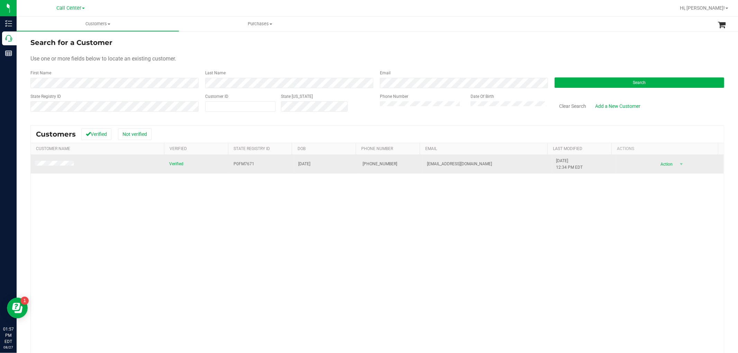
drag, startPoint x: 71, startPoint y: 190, endPoint x: 74, endPoint y: 163, distance: 27.9
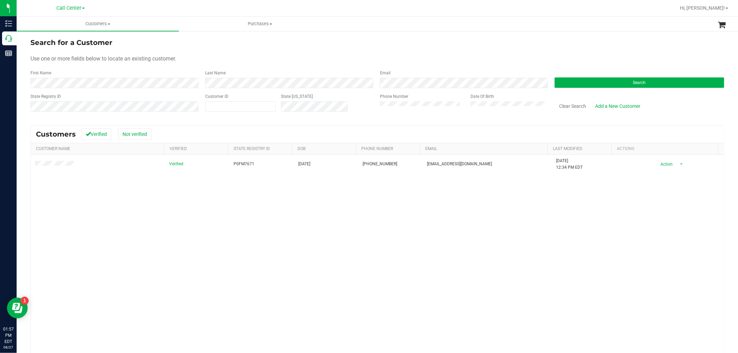
drag, startPoint x: 74, startPoint y: 163, endPoint x: -25, endPoint y: 172, distance: 99.8
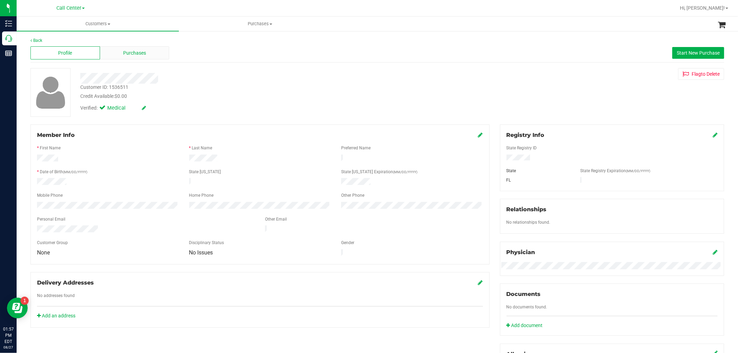
click at [147, 56] on div "Purchases" at bounding box center [135, 52] width 70 height 13
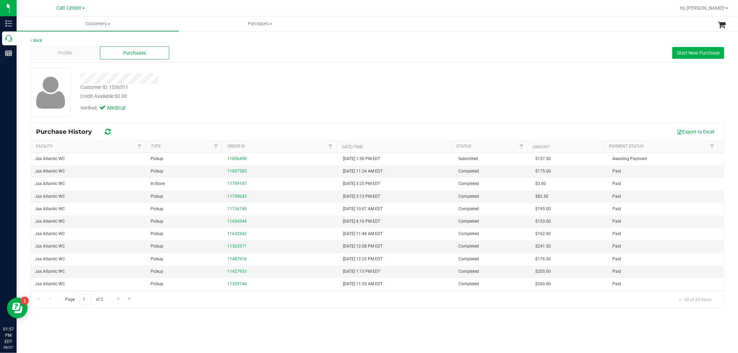
click at [121, 88] on div "Customer ID: 1536511" at bounding box center [104, 87] width 48 height 7
copy div "1536511"
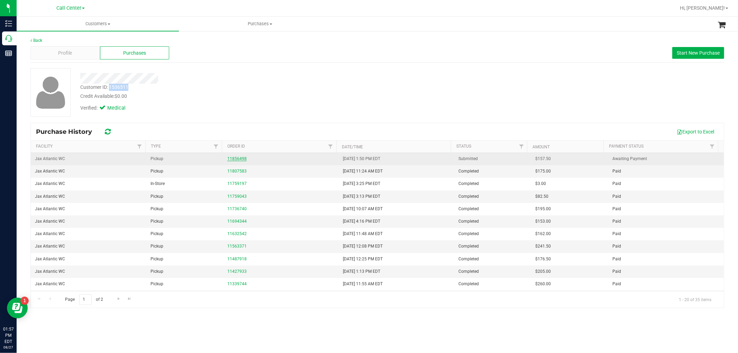
click at [241, 159] on link "11856498" at bounding box center [236, 158] width 19 height 5
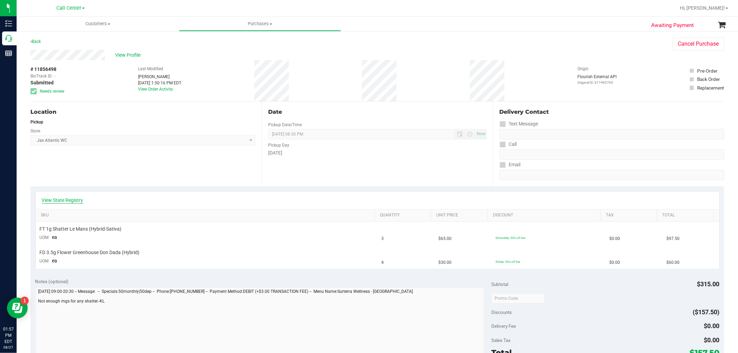
click at [51, 199] on link "View State Registry" at bounding box center [63, 200] width 42 height 7
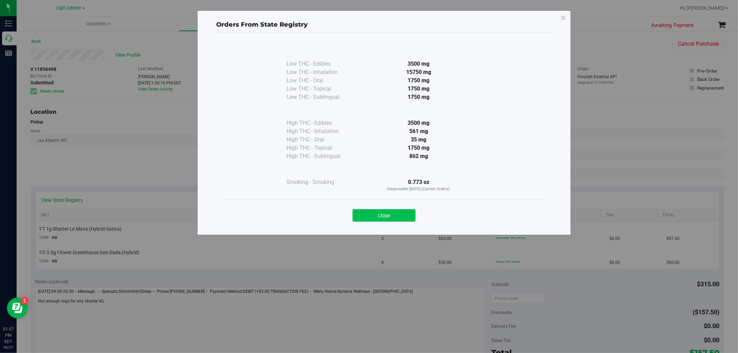
click at [387, 215] on button "Close" at bounding box center [384, 215] width 63 height 12
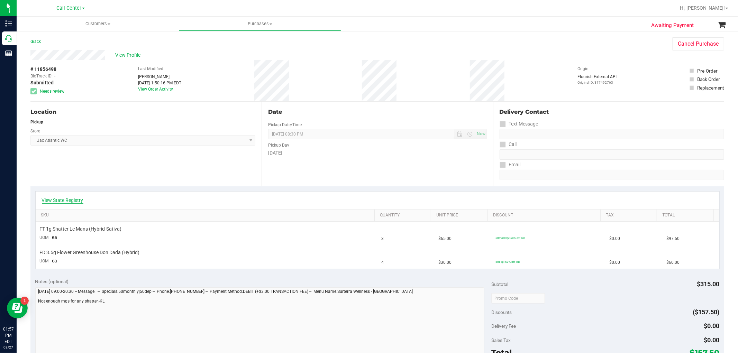
click at [75, 203] on link "View State Registry" at bounding box center [63, 200] width 42 height 7
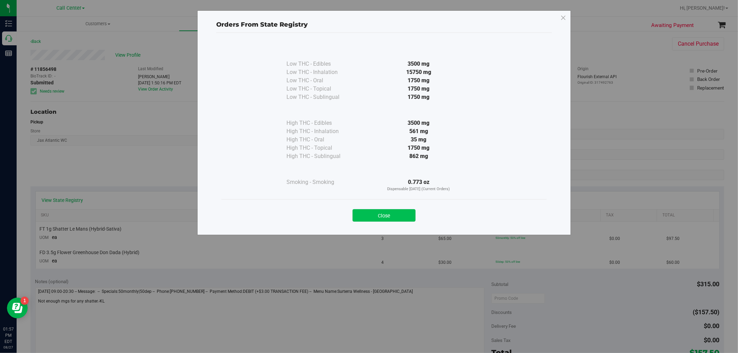
click at [390, 218] on button "Close" at bounding box center [384, 215] width 63 height 12
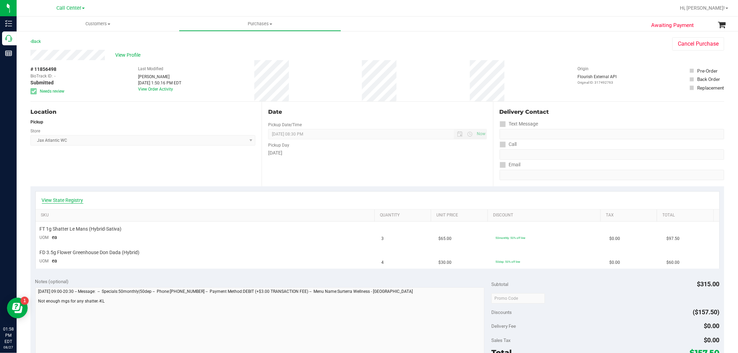
click at [61, 198] on link "View State Registry" at bounding box center [63, 200] width 42 height 7
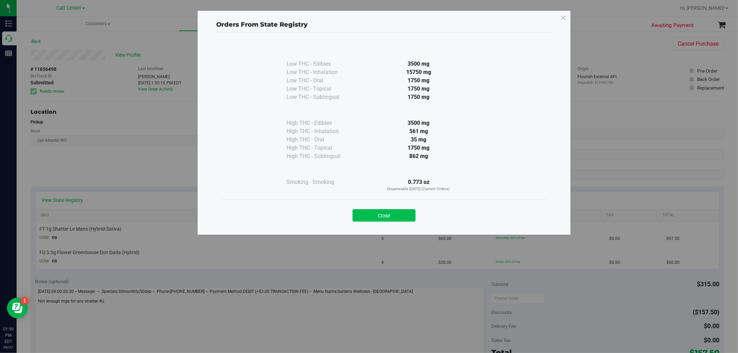
click at [382, 213] on button "Close" at bounding box center [384, 215] width 63 height 12
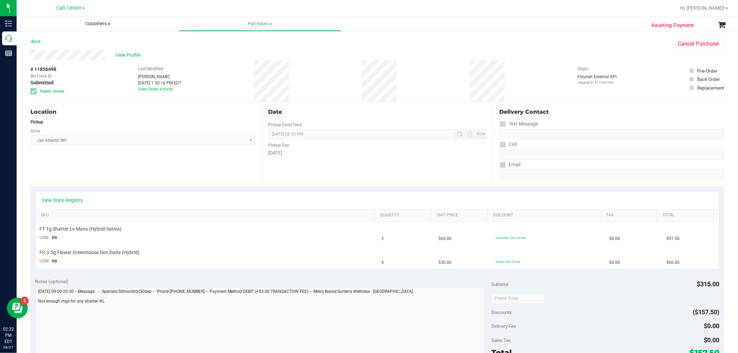
click at [106, 25] on span "Customers" at bounding box center [98, 24] width 162 height 6
click at [104, 40] on li "All customers" at bounding box center [98, 42] width 162 height 8
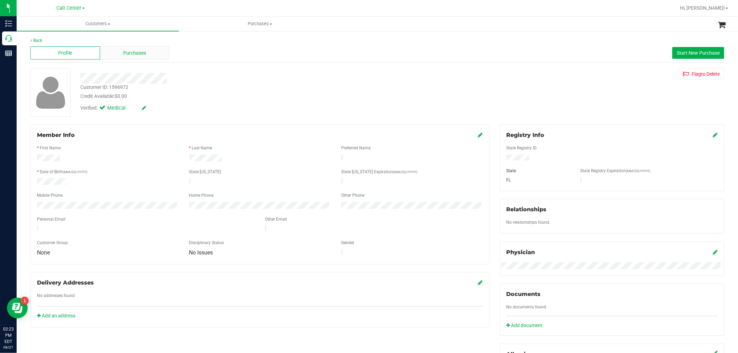
click at [159, 54] on div "Purchases" at bounding box center [135, 52] width 70 height 13
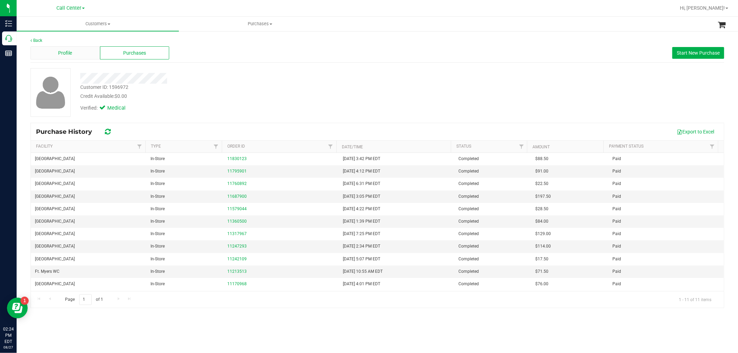
click at [73, 47] on div "Profile" at bounding box center [65, 52] width 70 height 13
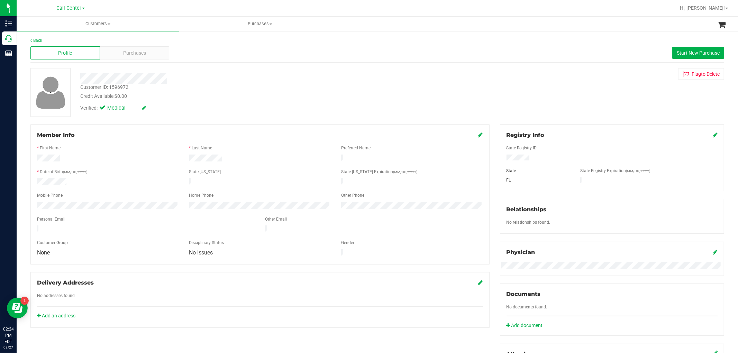
click at [373, 116] on div "Customer ID: 1596972 Credit Available: $0.00 Verified: Medical Flag to [GEOGRAP…" at bounding box center [377, 92] width 704 height 49
click at [683, 53] on span "Start New Purchase" at bounding box center [698, 53] width 43 height 6
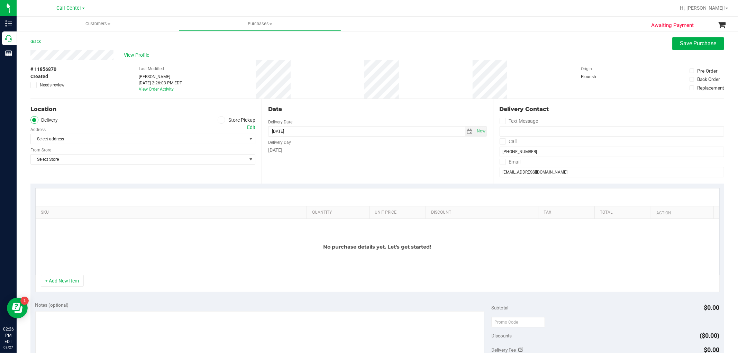
click at [227, 122] on label "Store Pickup" at bounding box center [237, 120] width 38 height 8
click at [0, 0] on input "Store Pickup" at bounding box center [0, 0] width 0 height 0
click at [223, 135] on span "Select Store" at bounding box center [139, 139] width 216 height 10
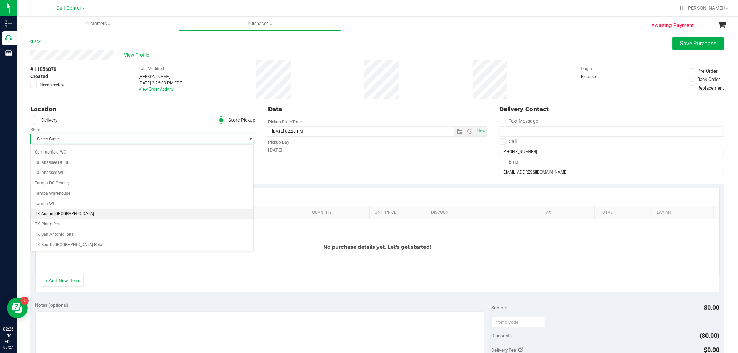
scroll to position [384, 0]
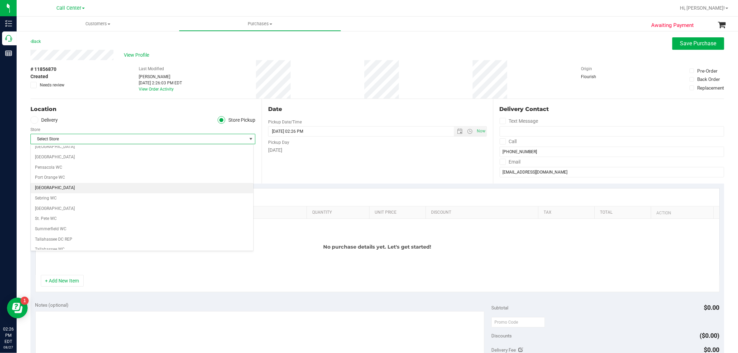
click at [59, 191] on li "[GEOGRAPHIC_DATA]" at bounding box center [142, 188] width 222 height 10
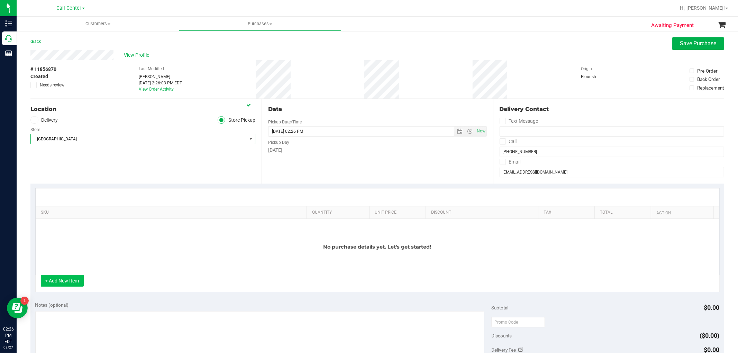
click at [58, 283] on button "+ Add New Item" at bounding box center [62, 281] width 43 height 12
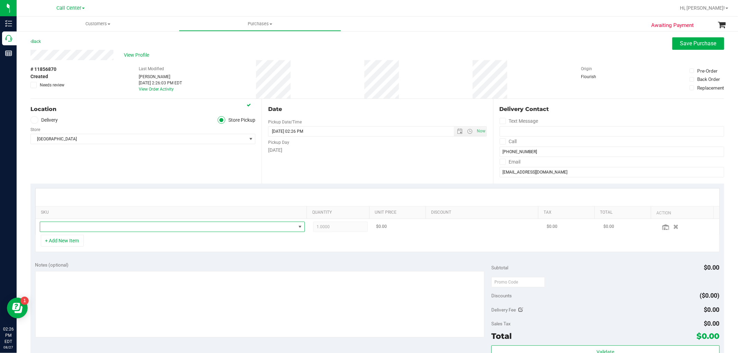
click at [115, 229] on span "NO DATA FOUND" at bounding box center [168, 227] width 256 height 10
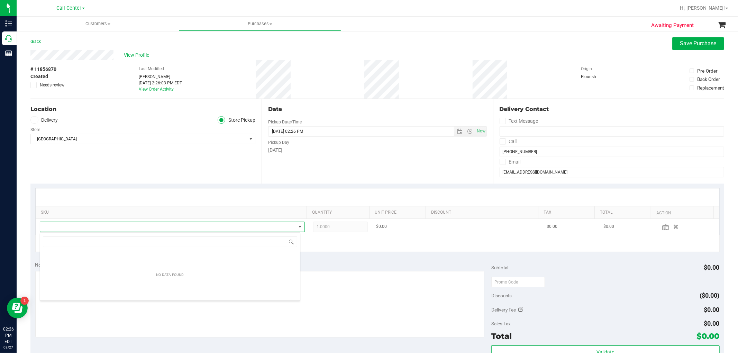
scroll to position [10, 258]
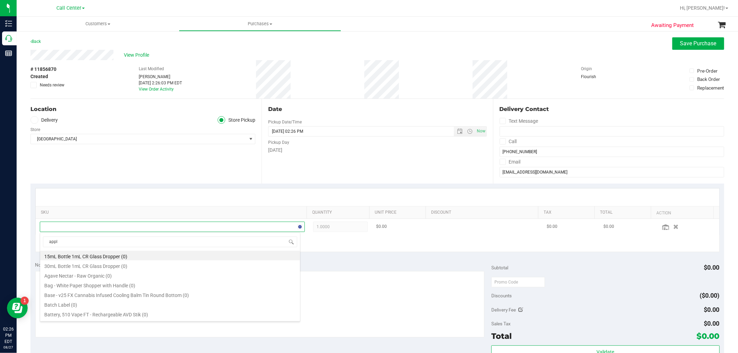
type input "apple"
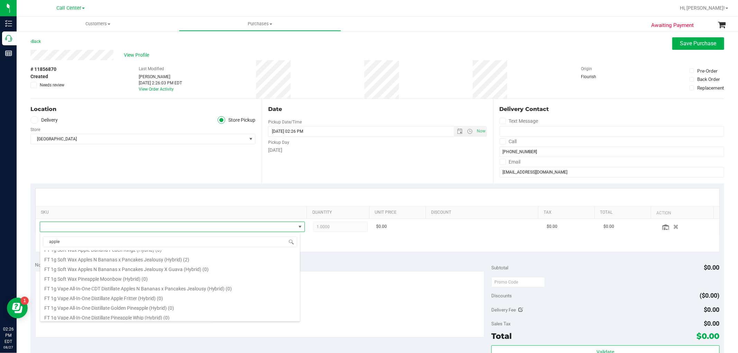
scroll to position [415, 0]
click at [212, 318] on li "FT 1g Vape Cart CDT Distillate Apples N Bananas x Pancakes Jealousy (Hybrid) (9)" at bounding box center [170, 315] width 260 height 10
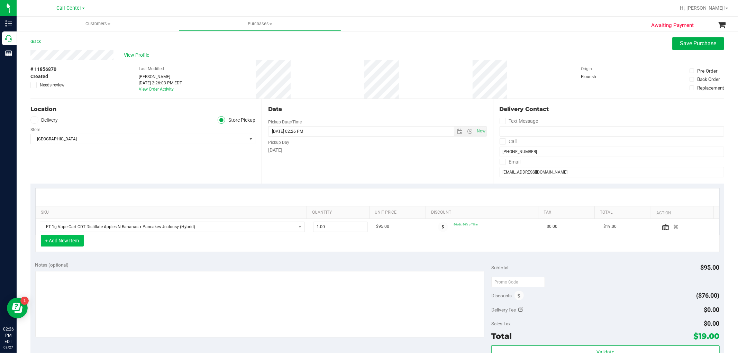
click at [73, 238] on button "+ Add New Item" at bounding box center [62, 241] width 43 height 12
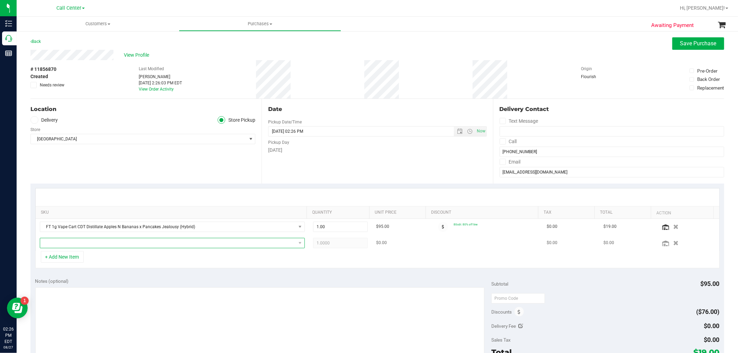
click at [70, 243] on span "NO DATA FOUND" at bounding box center [168, 243] width 256 height 10
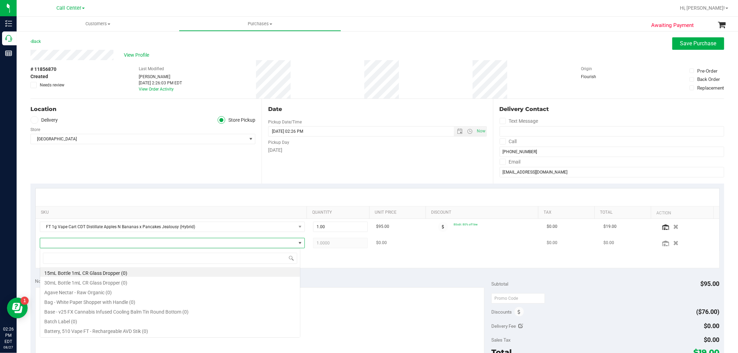
scroll to position [10, 258]
type input "hot mess"
click at [142, 271] on li "FD 3.5g Flower Greenhouse Hot Mess (Hybrid) (14)" at bounding box center [170, 272] width 260 height 10
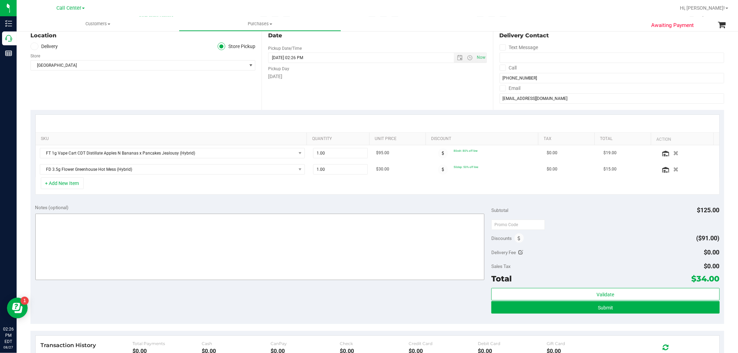
scroll to position [77, 0]
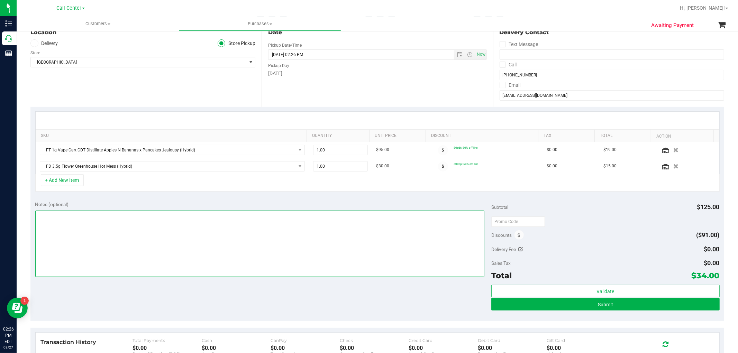
click at [426, 246] on textarea at bounding box center [259, 244] width 449 height 66
type textarea "-- cc GR"
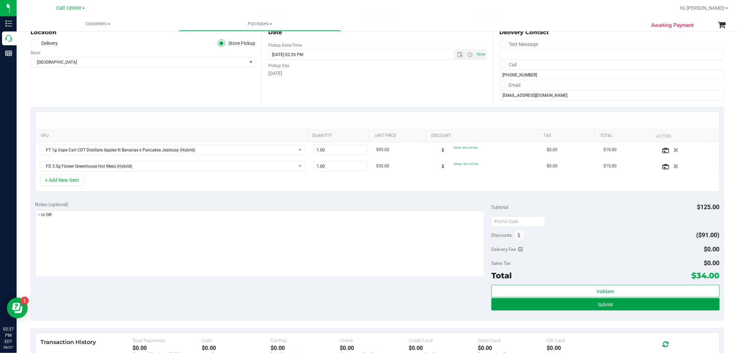
click at [635, 304] on button "Submit" at bounding box center [605, 304] width 228 height 12
